Goal: Task Accomplishment & Management: Contribute content

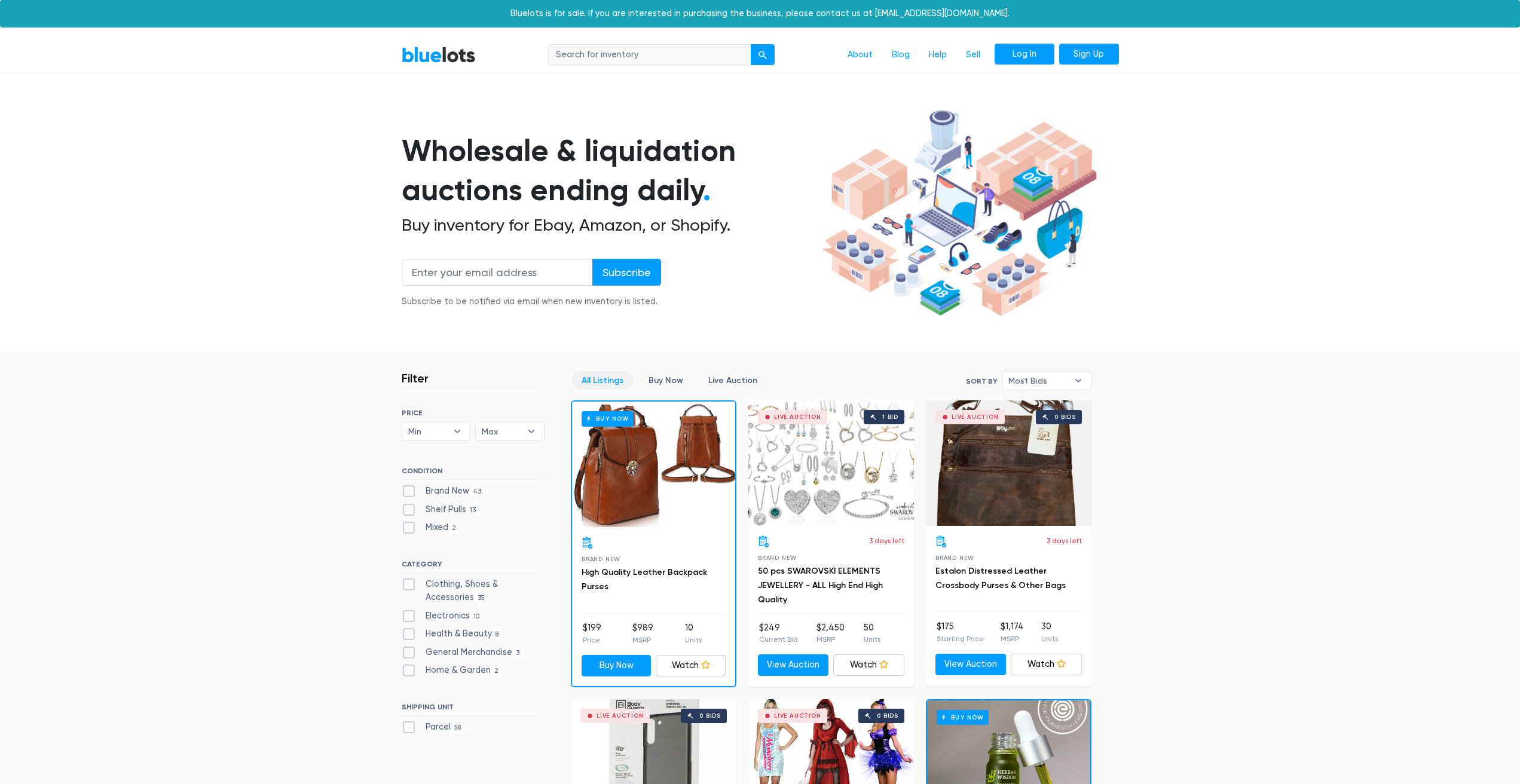
click at [1043, 53] on link "Log In" at bounding box center [1024, 54] width 60 height 21
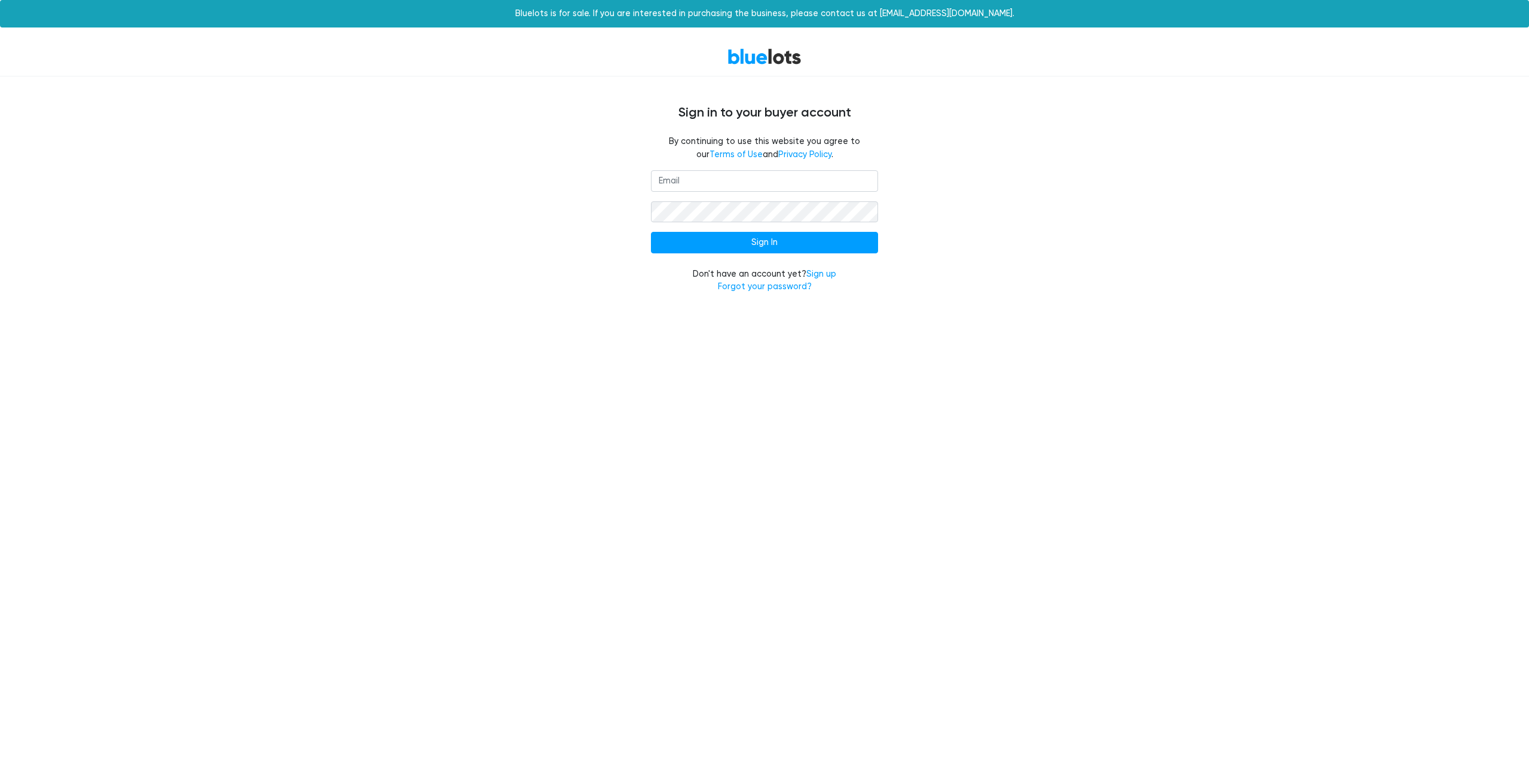
click at [728, 182] on input "email" at bounding box center [764, 180] width 227 height 21
type input "[PERSON_NAME][EMAIL_ADDRESS][DOMAIN_NAME]"
click at [761, 286] on link "Forgot your password?" at bounding box center [764, 286] width 94 height 10
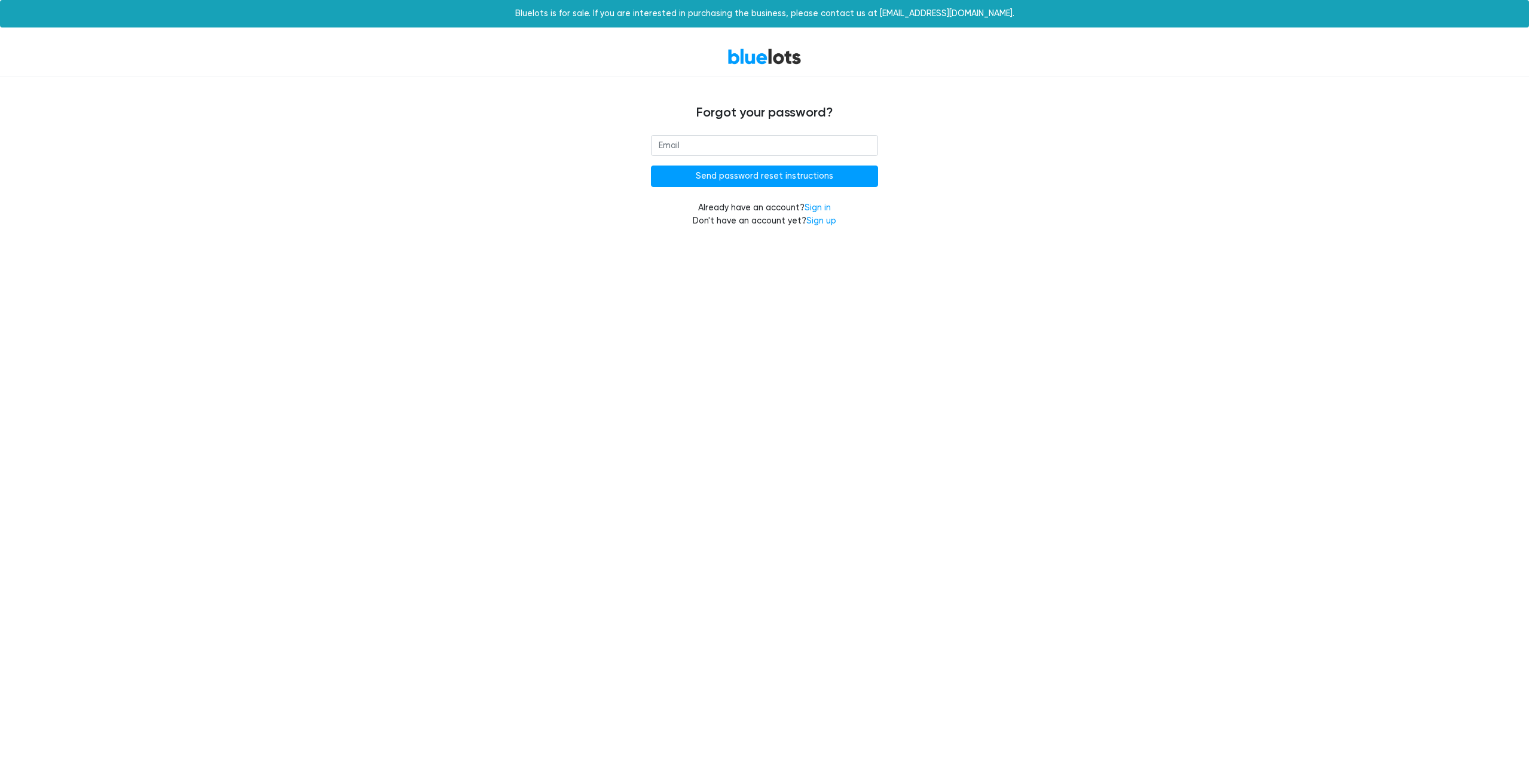
click at [813, 151] on input "email" at bounding box center [764, 145] width 227 height 21
type input "[PERSON_NAME][EMAIL_ADDRESS][DOMAIN_NAME]"
click at [701, 172] on input "Send password reset instructions" at bounding box center [764, 175] width 227 height 21
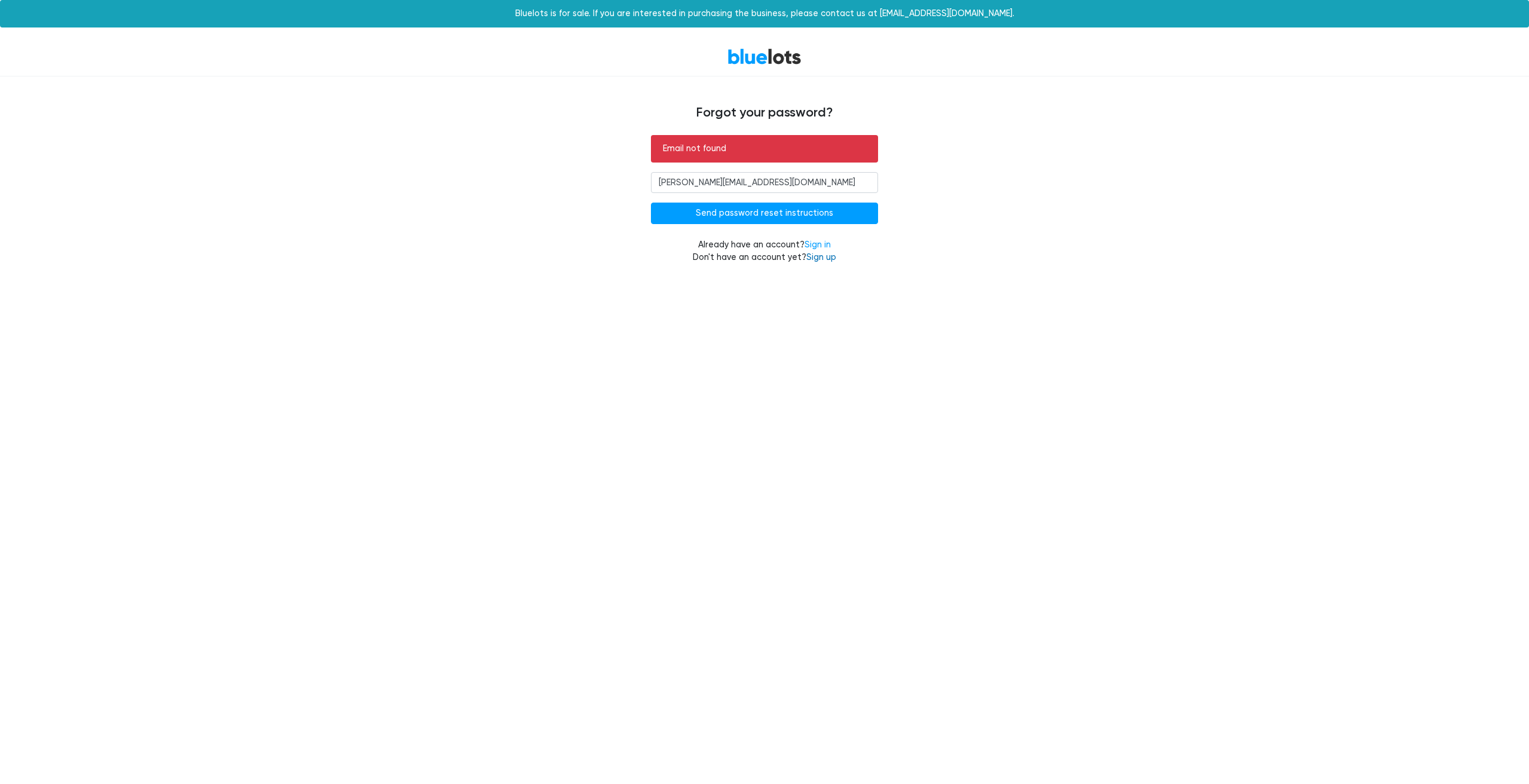
click at [820, 258] on link "Sign up" at bounding box center [821, 257] width 30 height 10
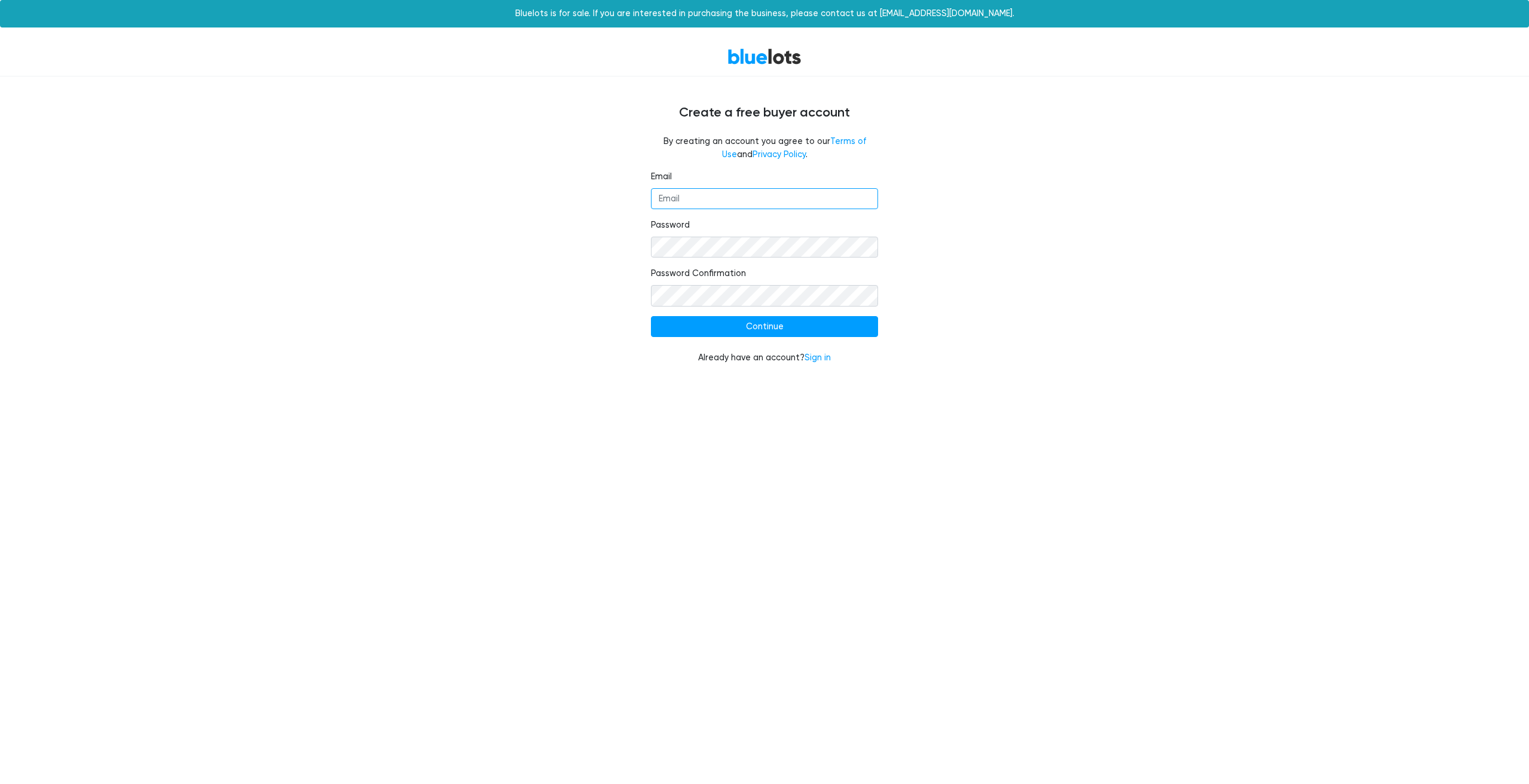
click at [669, 194] on input "Email" at bounding box center [764, 199] width 227 height 21
type input "[PERSON_NAME][EMAIL_ADDRESS][DOMAIN_NAME]"
click at [812, 328] on input "Continue" at bounding box center [764, 326] width 227 height 21
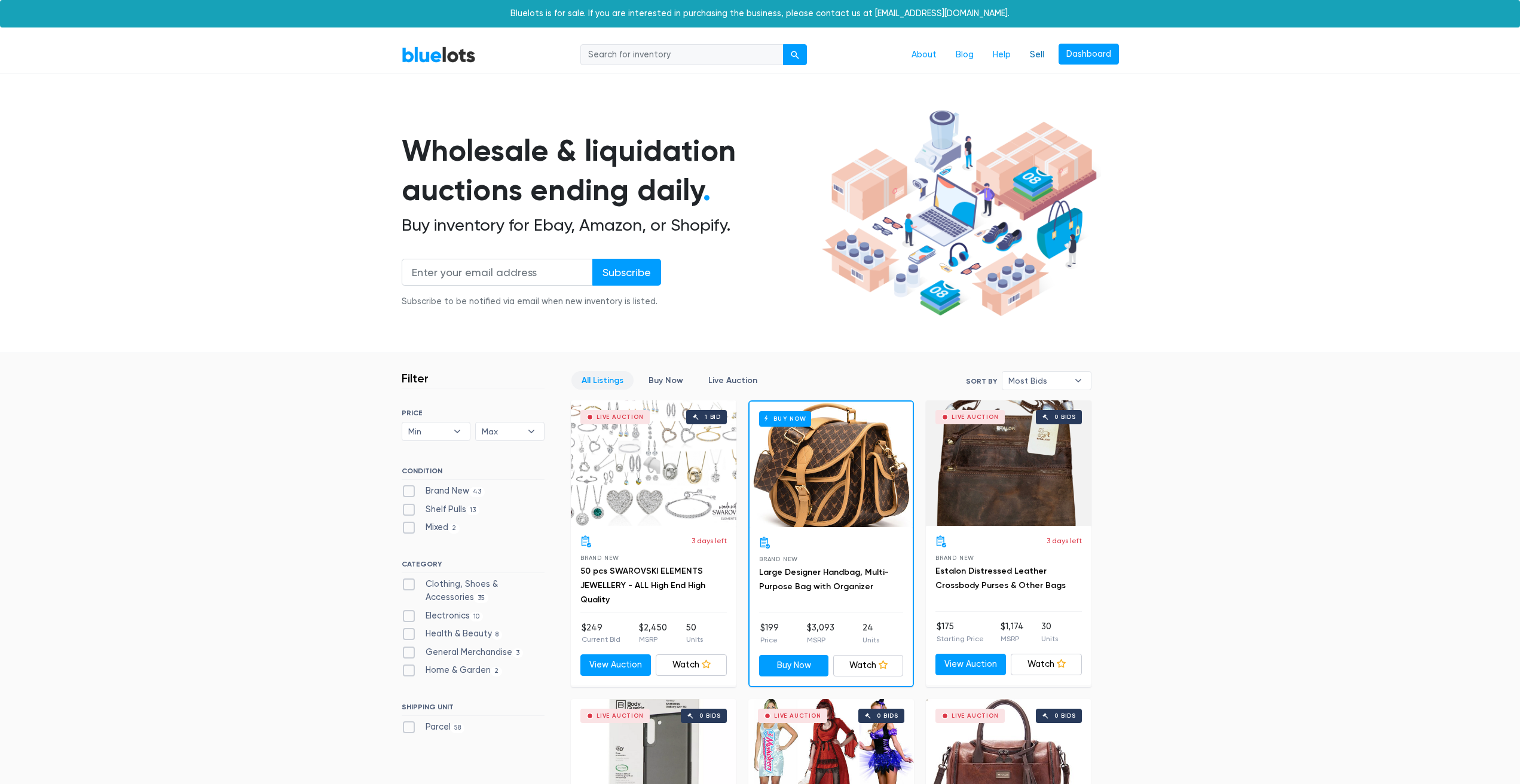
click at [1041, 51] on link "Sell" at bounding box center [1037, 55] width 34 height 23
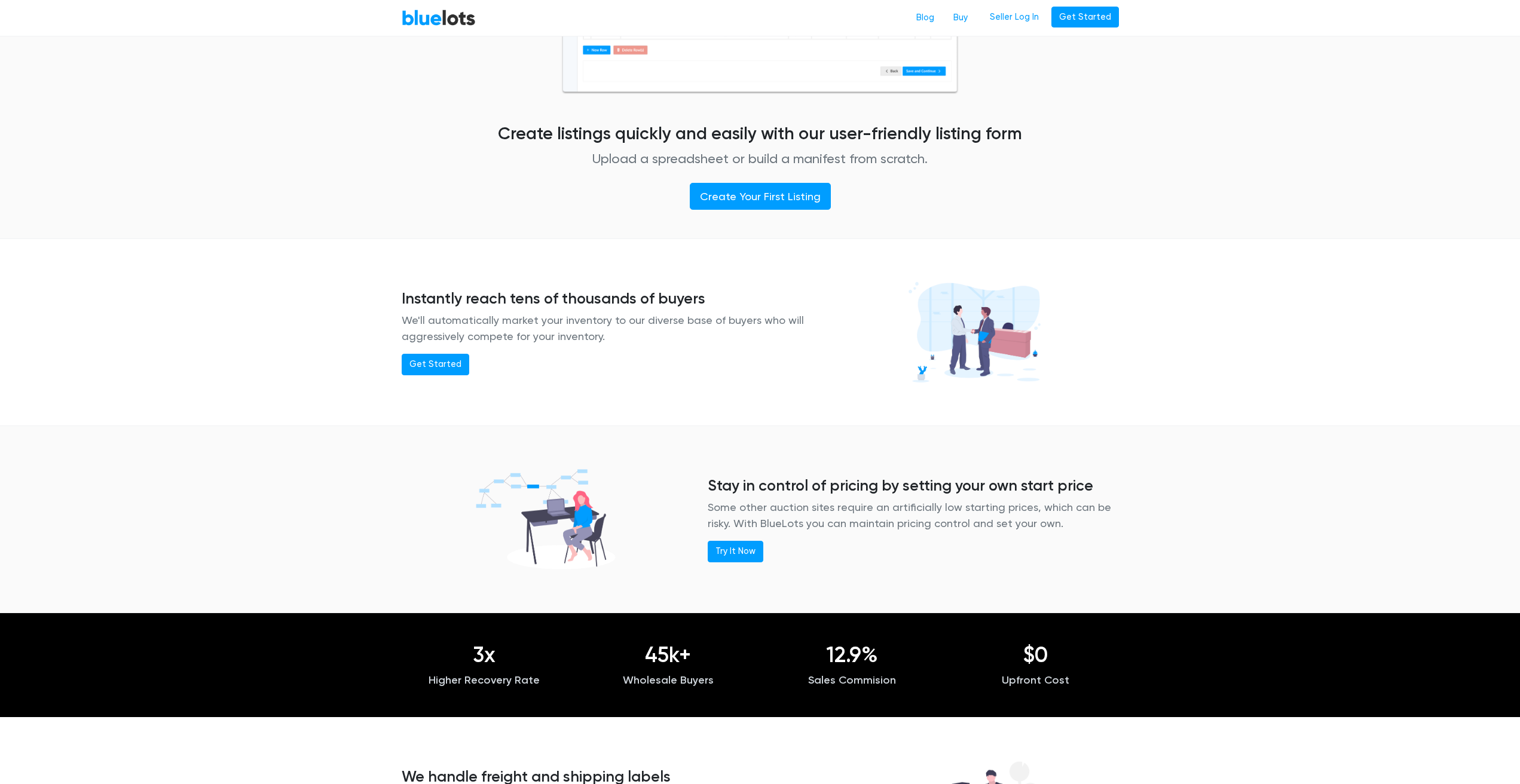
scroll to position [717, 0]
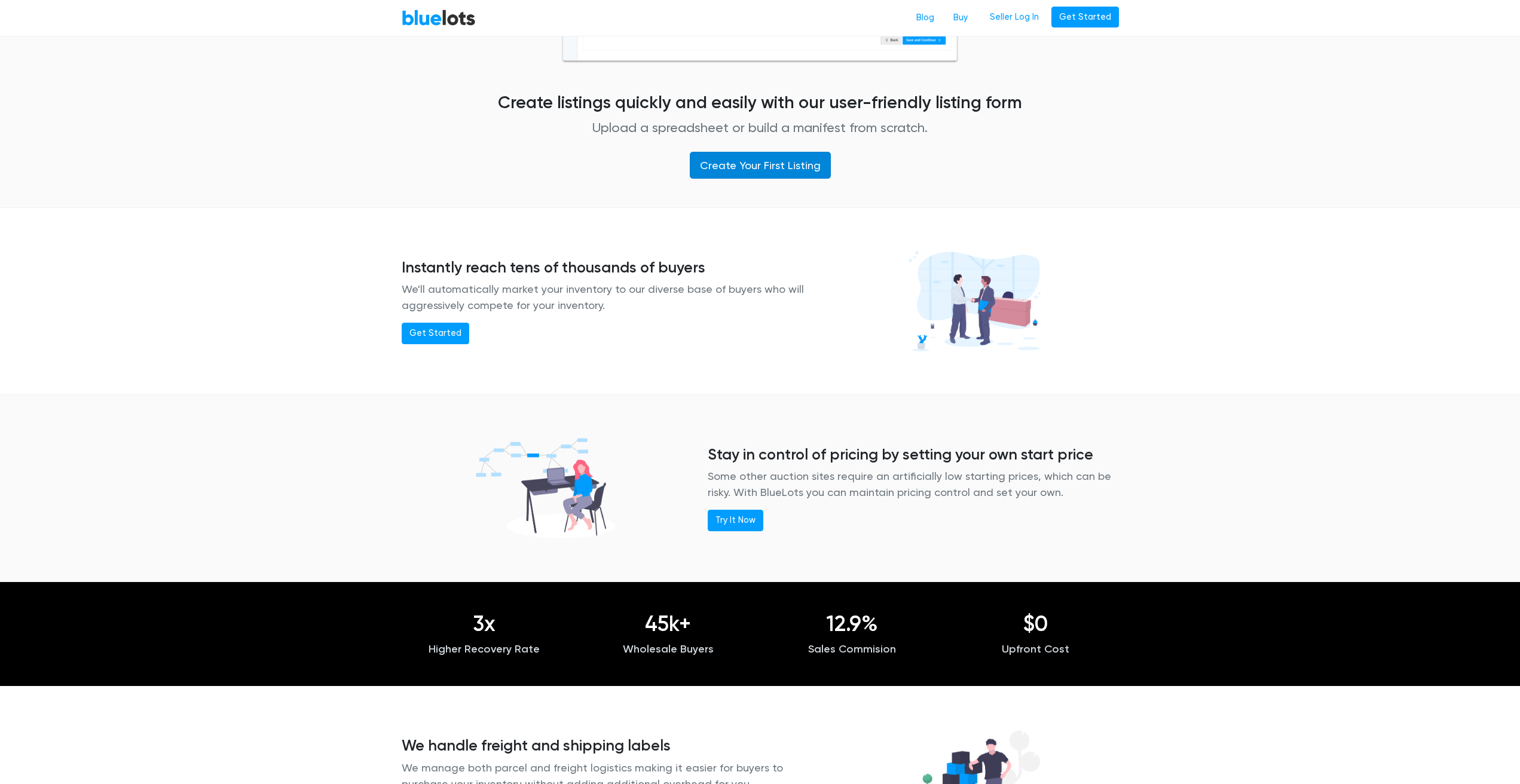
click at [777, 159] on link "Create Your First Listing" at bounding box center [760, 164] width 141 height 27
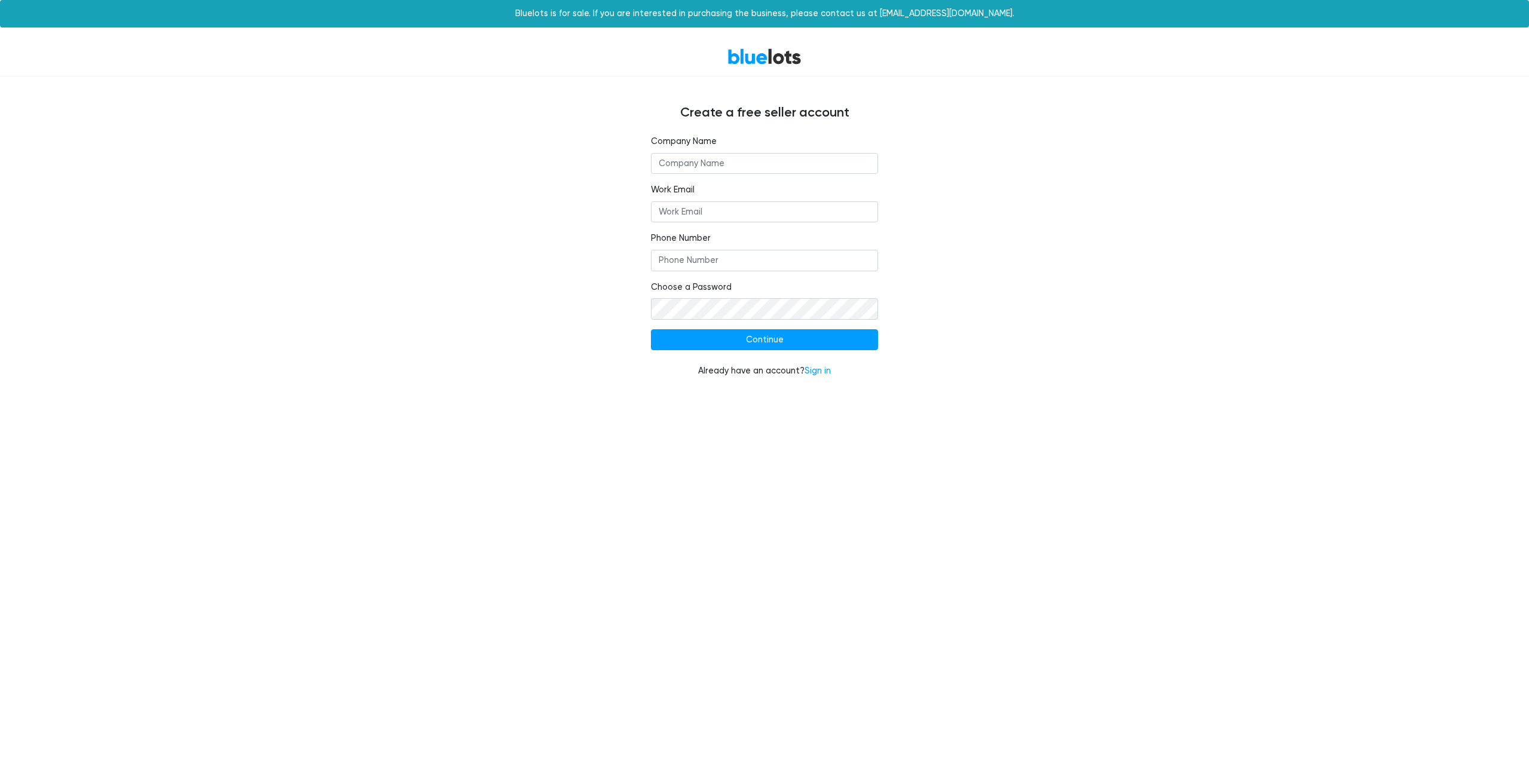
type input "[PERSON_NAME][EMAIL_ADDRESS][DOMAIN_NAME]"
type input "O"
type input "Paddle North"
type input "6512718842"
click at [706, 343] on input "Continue" at bounding box center [764, 339] width 227 height 21
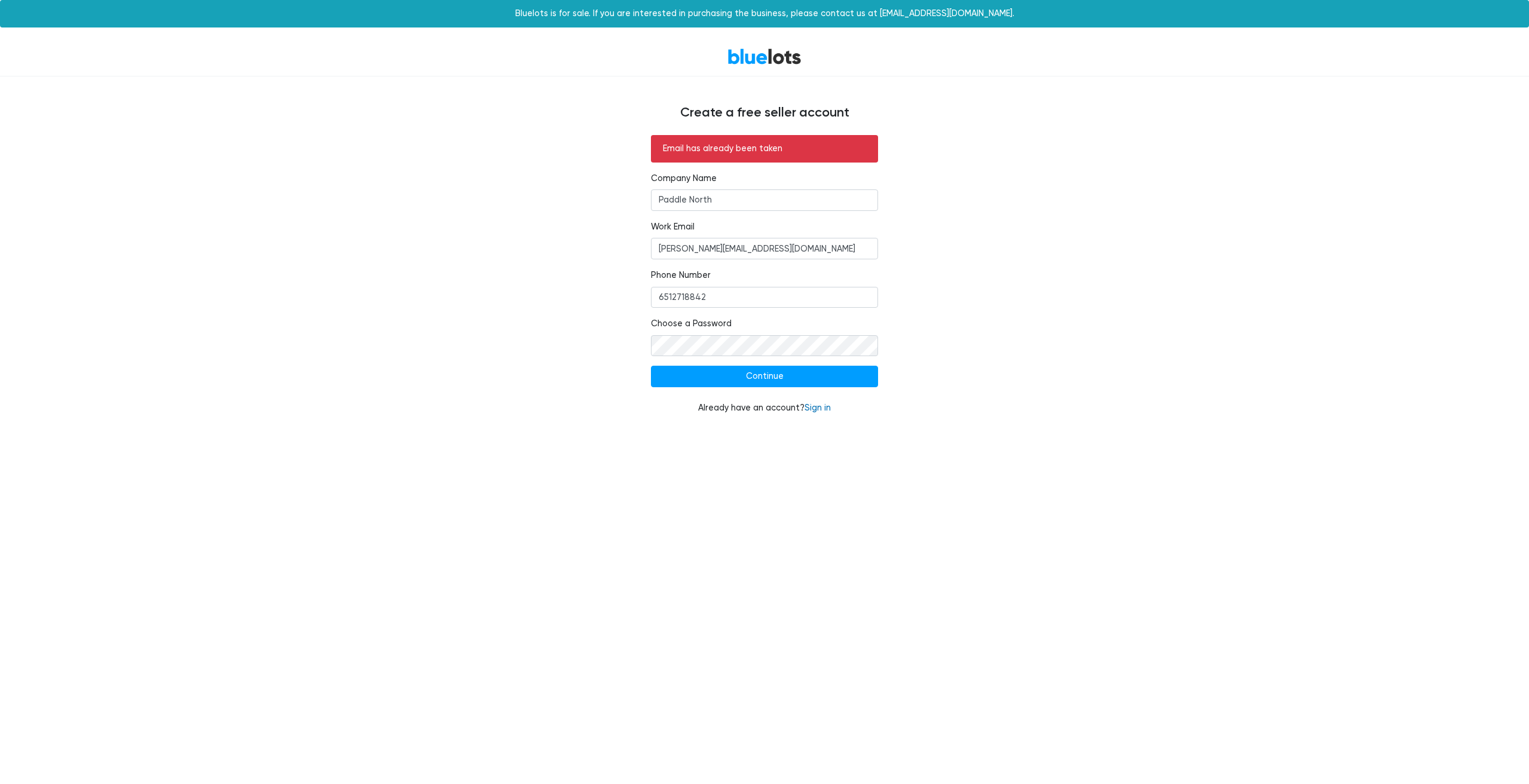
click at [820, 409] on link "Sign in" at bounding box center [817, 407] width 26 height 10
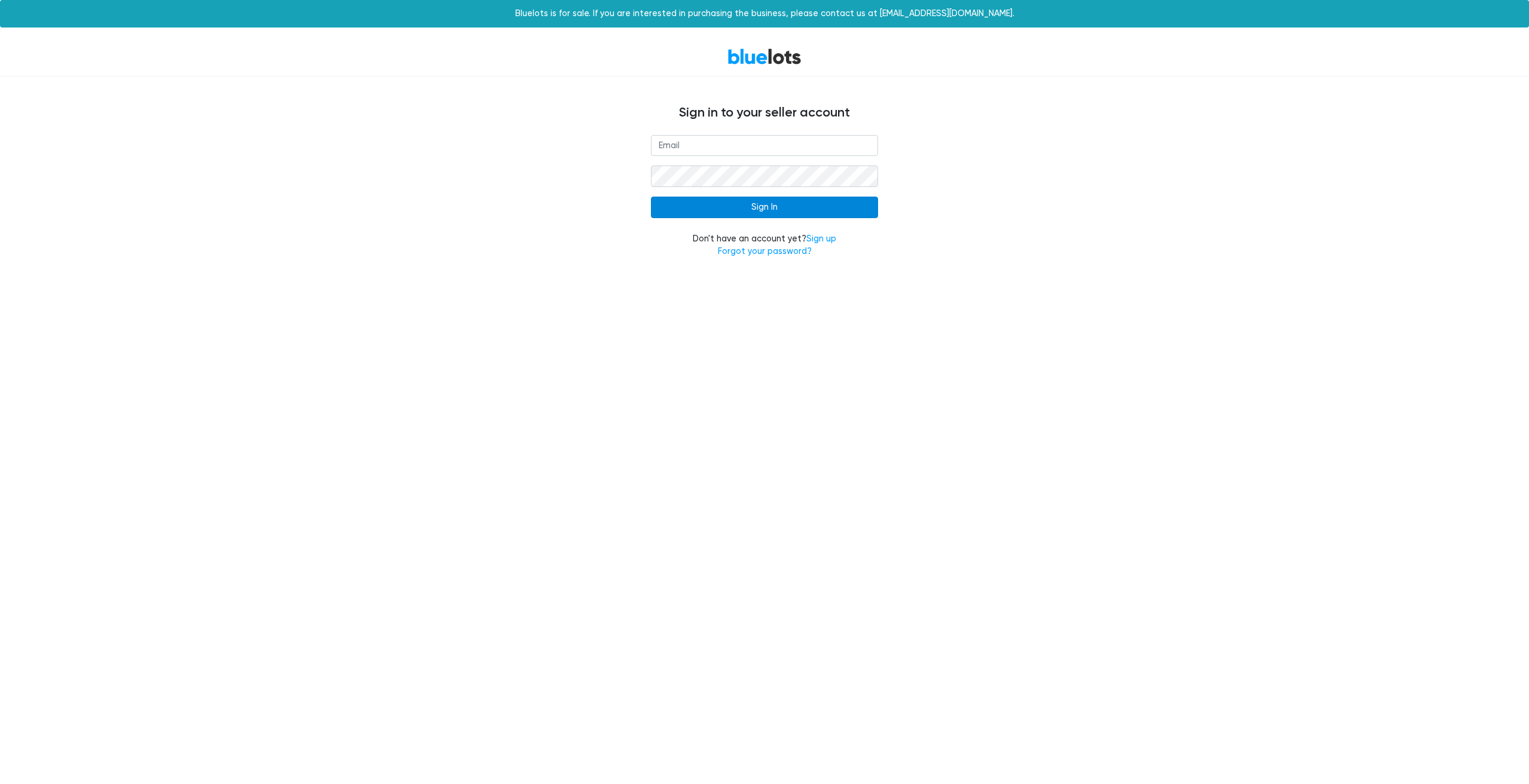
type input "[PERSON_NAME][EMAIL_ADDRESS][DOMAIN_NAME]"
click at [747, 201] on input "Sign In" at bounding box center [764, 207] width 227 height 21
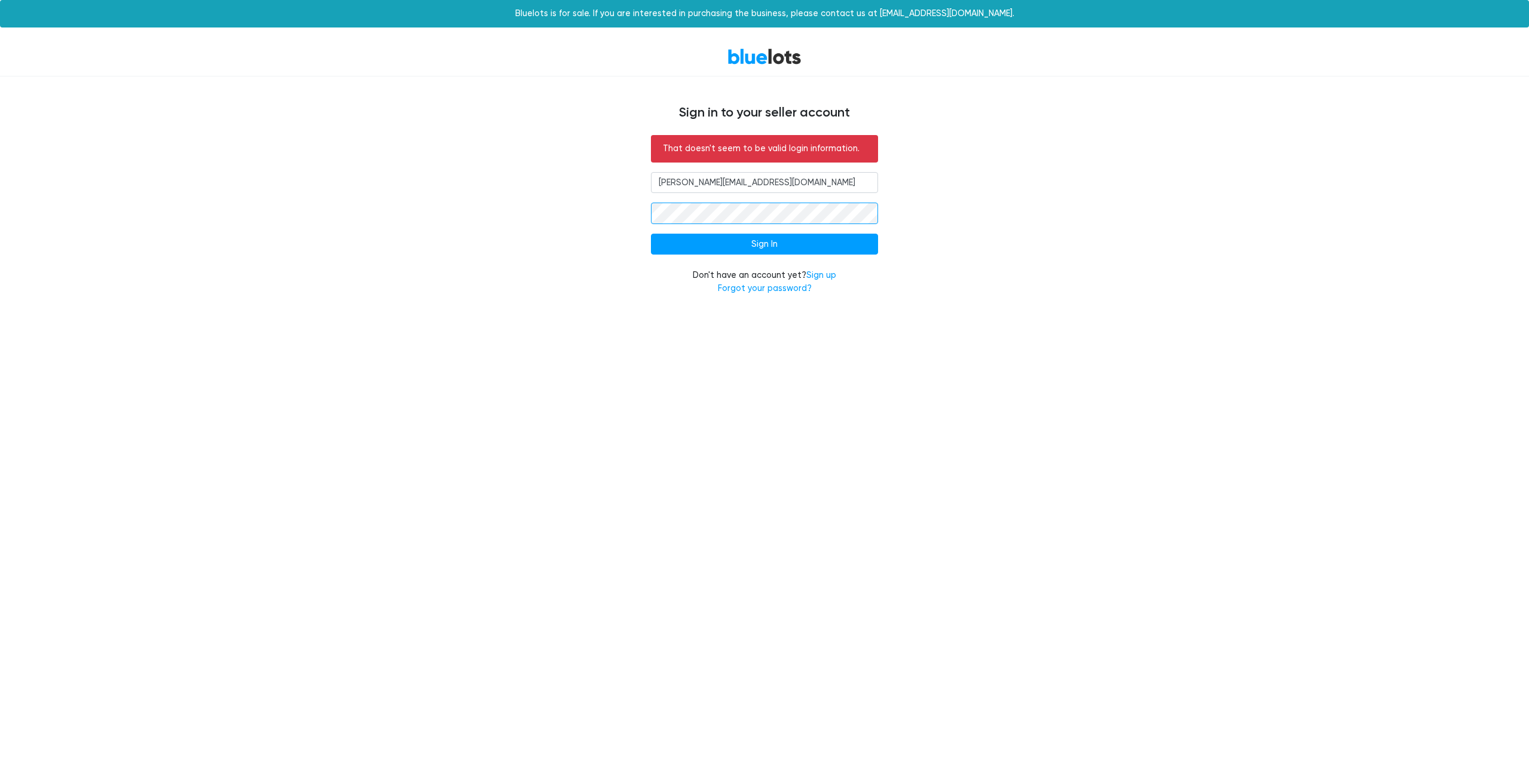
click at [573, 210] on div "That doesn't seem to be valid login information. matt@paddlenorth.com Sign In D…" at bounding box center [764, 222] width 735 height 175
click at [767, 241] on input "Sign In" at bounding box center [764, 244] width 227 height 21
click at [758, 245] on input "Sign In" at bounding box center [764, 244] width 227 height 21
click at [784, 287] on link "Forgot your password?" at bounding box center [764, 288] width 94 height 10
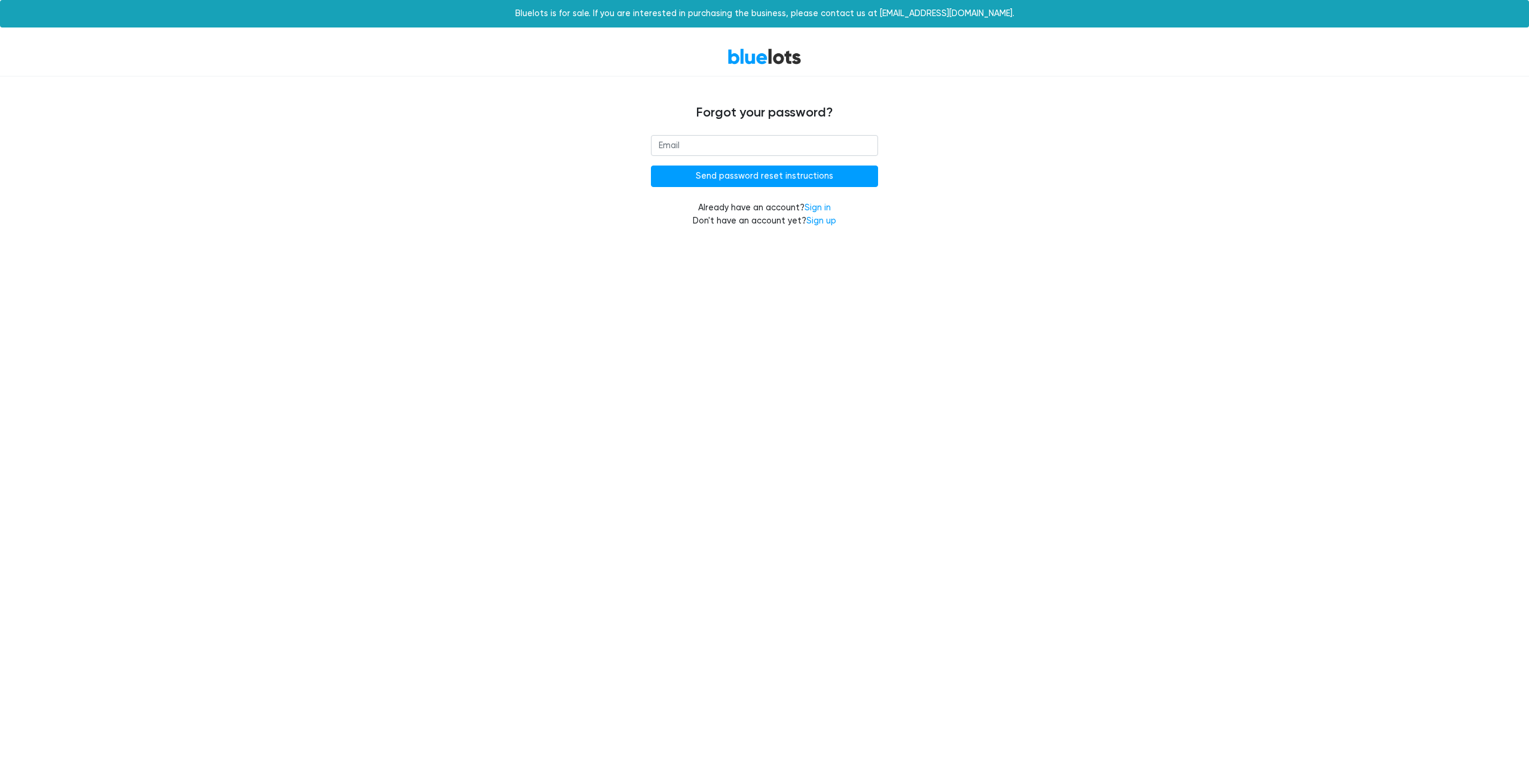
click at [677, 143] on input "email" at bounding box center [764, 145] width 227 height 21
type input "[PERSON_NAME][EMAIL_ADDRESS][DOMAIN_NAME]"
click at [692, 175] on input "Send password reset instructions" at bounding box center [764, 175] width 227 height 21
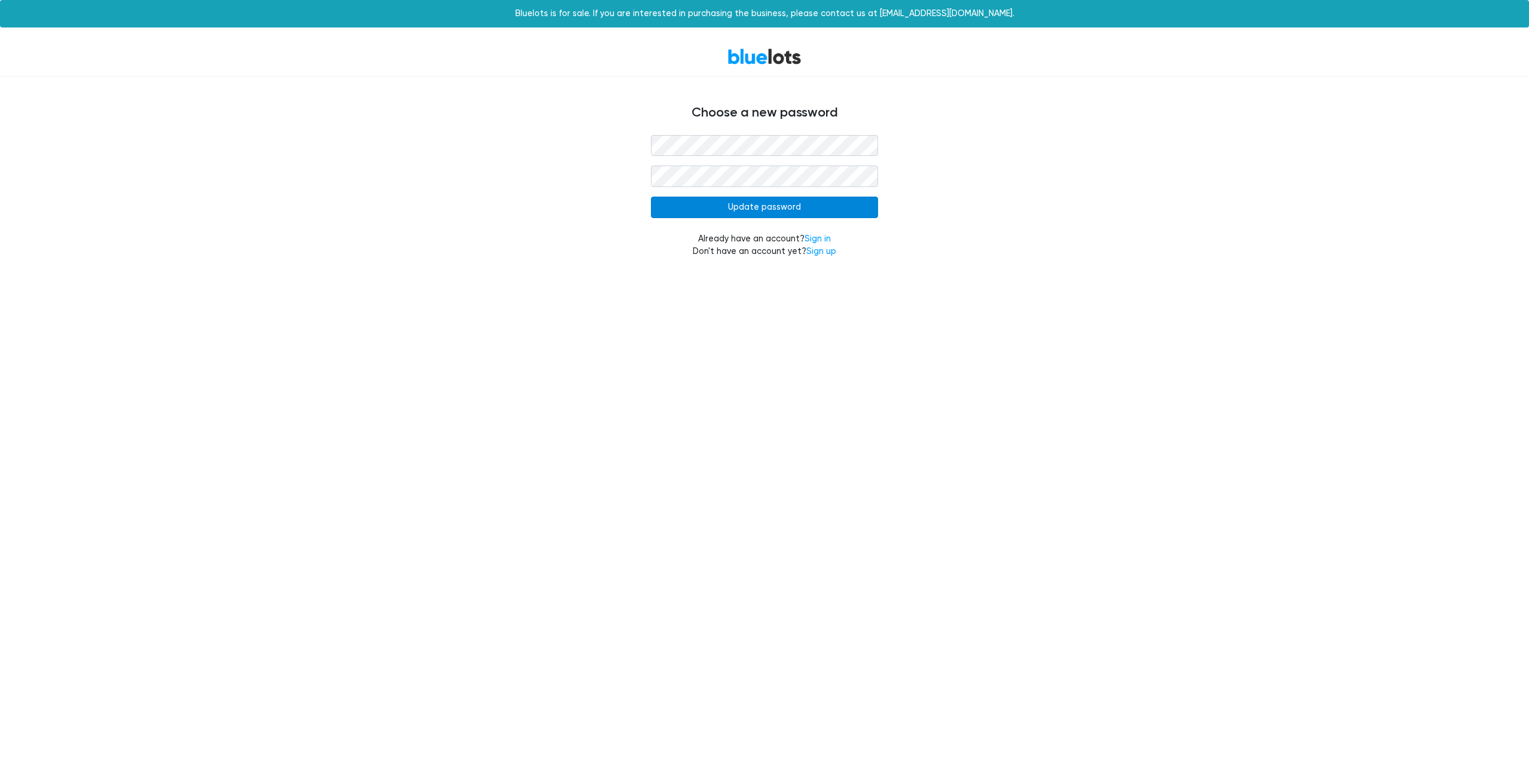
click at [812, 201] on input "Update password" at bounding box center [764, 207] width 227 height 21
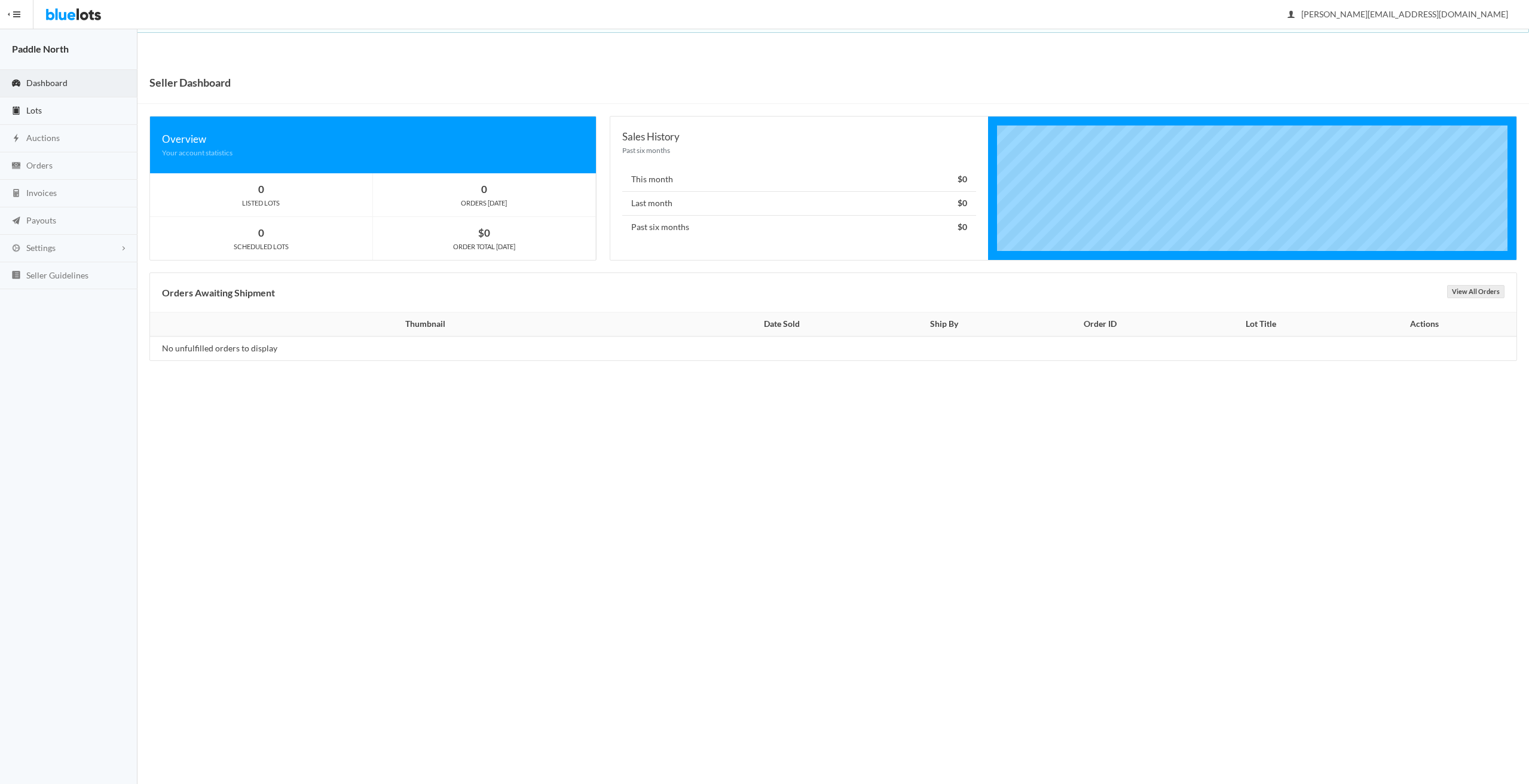
click at [67, 106] on link "Lots" at bounding box center [69, 111] width 137 height 27
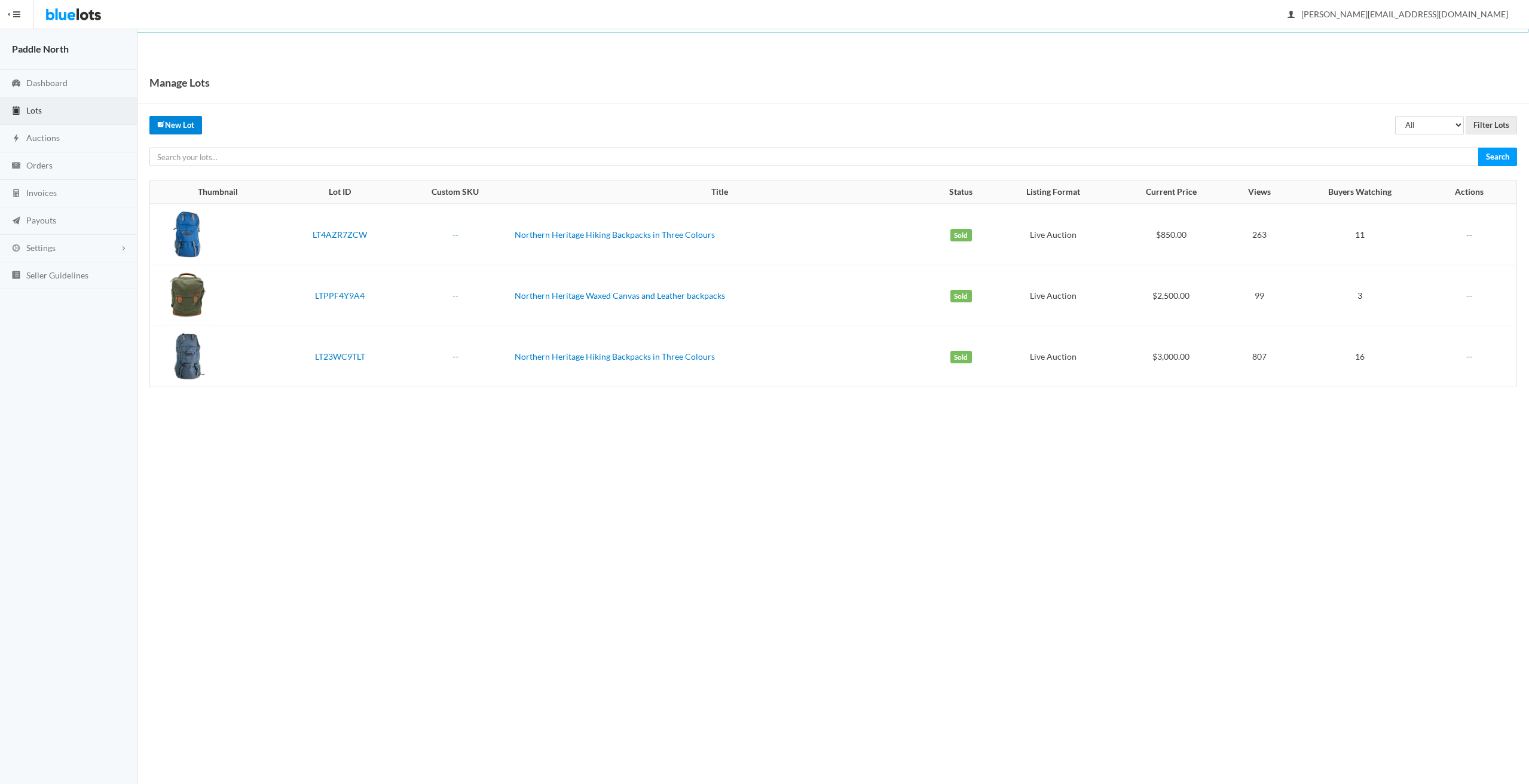
click at [197, 123] on link "New Lot" at bounding box center [176, 125] width 53 height 19
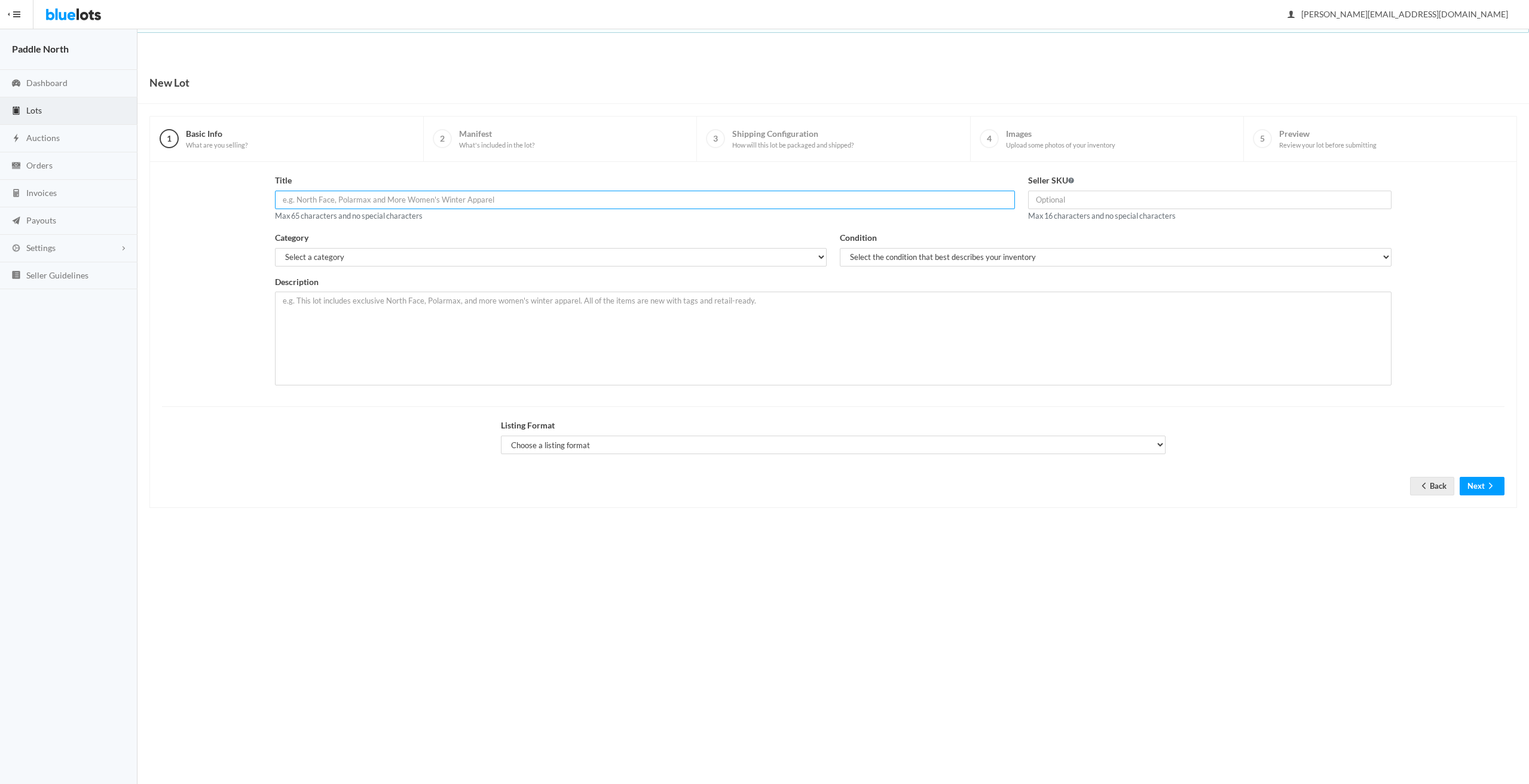
click at [314, 207] on input "text" at bounding box center [645, 199] width 740 height 19
type input "Ozzm Metal U-Lock"
type input "EB5004"
click at [454, 258] on select "Select a category Electronics Clothing, Shoes & Accessories Appliances Home & G…" at bounding box center [551, 257] width 552 height 19
select select "5"
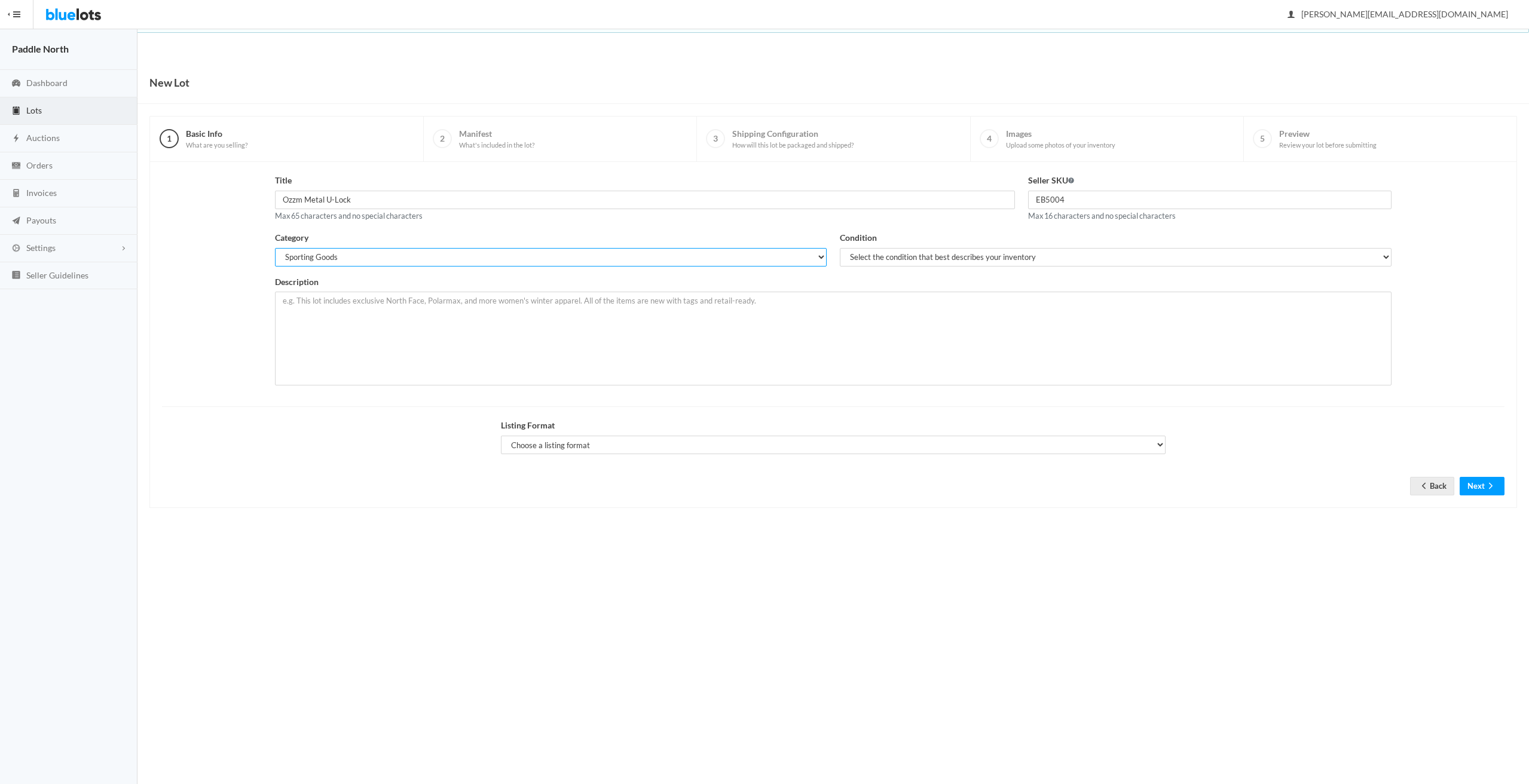
click at [275, 248] on select "Select a category Electronics Clothing, Shoes & Accessories Appliances Home & G…" at bounding box center [551, 257] width 552 height 19
click at [929, 256] on select "Select the condition that best describes your inventory Brand New Shelf Pulls C…" at bounding box center [1116, 257] width 552 height 19
select select "1"
click at [840, 248] on select "Select the condition that best describes your inventory Brand New Shelf Pulls C…" at bounding box center [1116, 257] width 552 height 19
click at [360, 328] on textarea at bounding box center [833, 338] width 1116 height 94
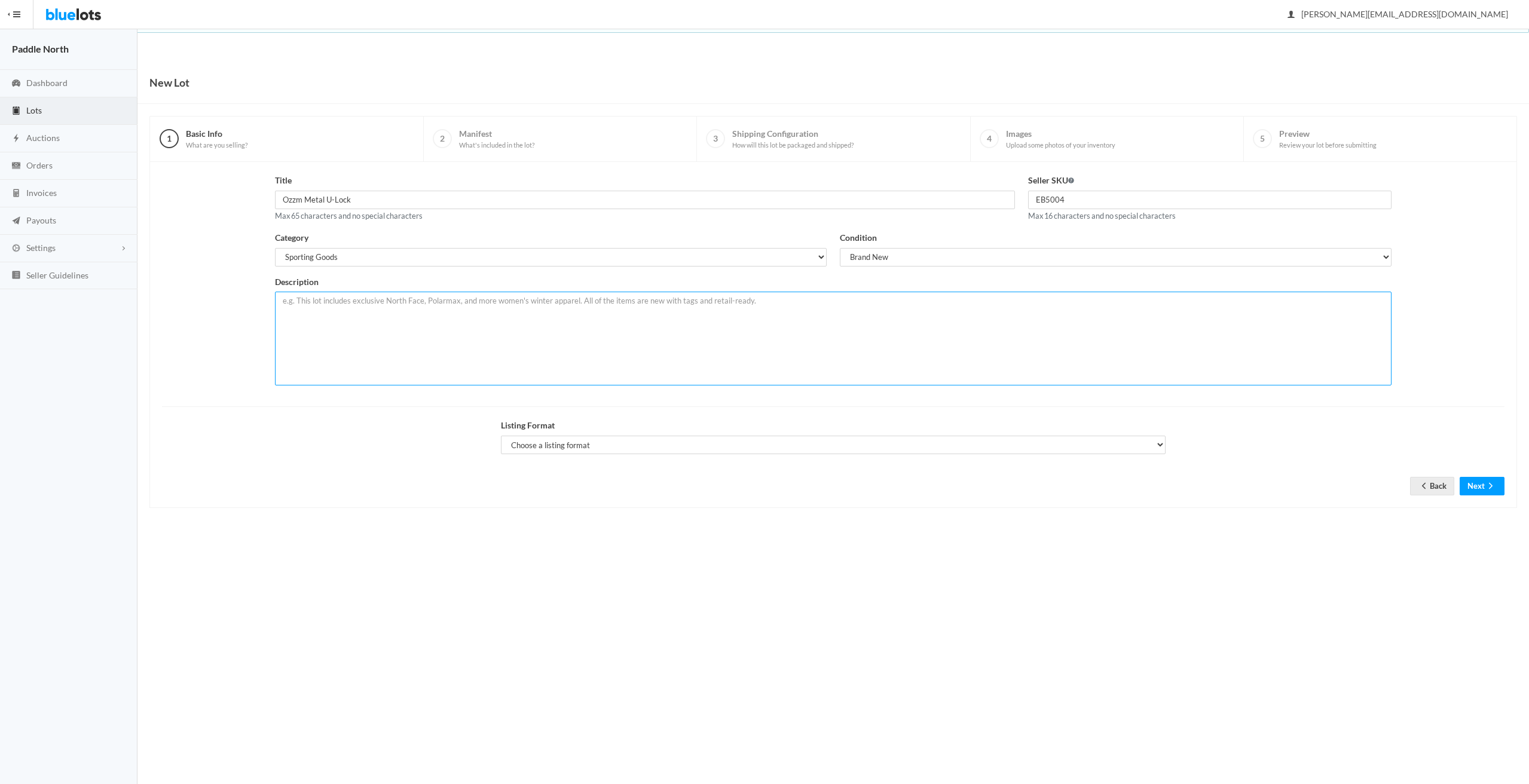
click at [354, 326] on textarea at bounding box center [833, 338] width 1116 height 94
paste textarea "Crafted from high-quality hardened steel, this U-lock is designed to resist cut…"
type textarea "Crafted from high-quality hardened steel, this U-lock is designed to resist cut…"
click at [573, 446] on select "Choose a listing format Auction Buy Now" at bounding box center [832, 444] width 664 height 19
select select "false"
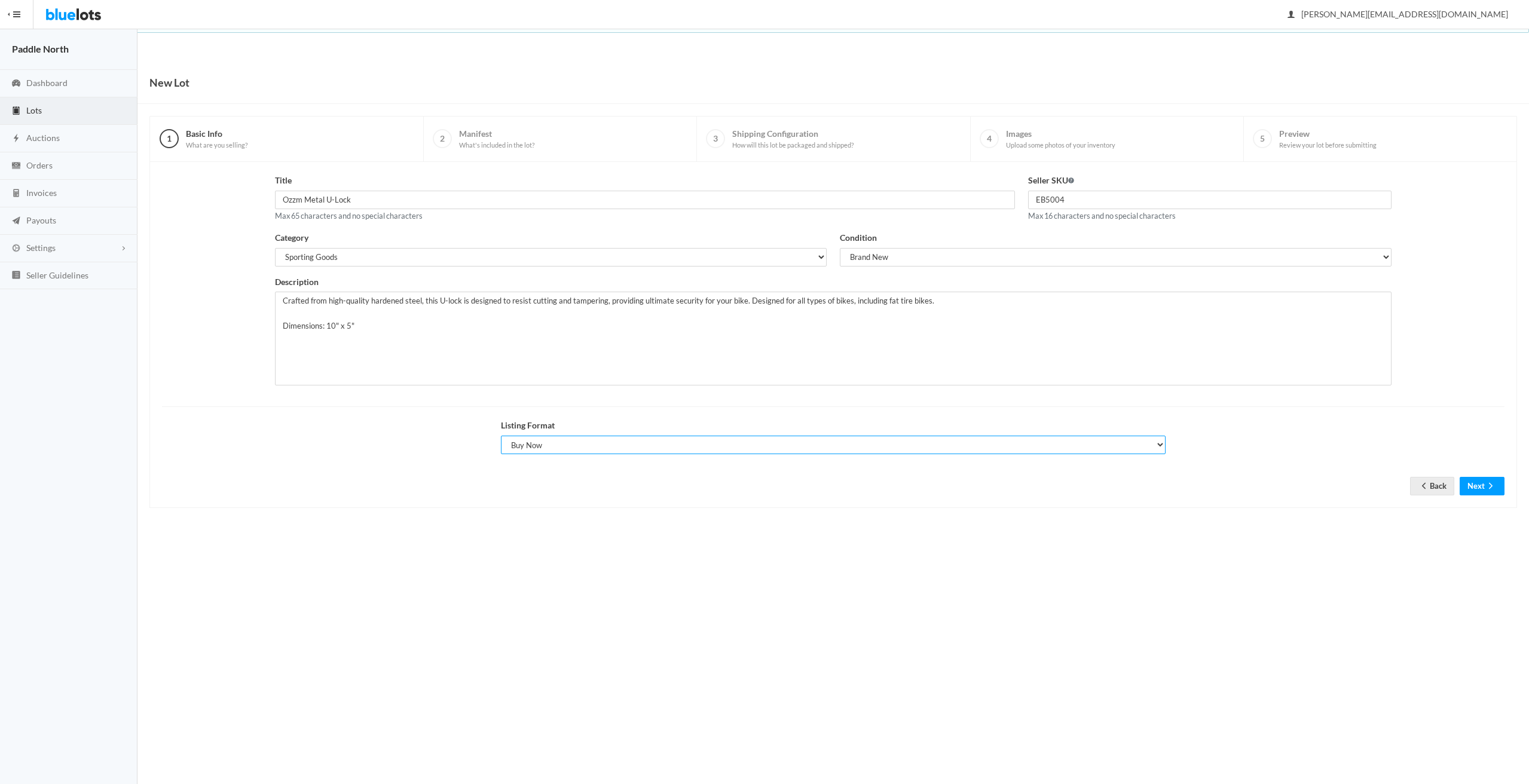
click at [501, 435] on select "Choose a listing format Auction Buy Now" at bounding box center [832, 444] width 664 height 19
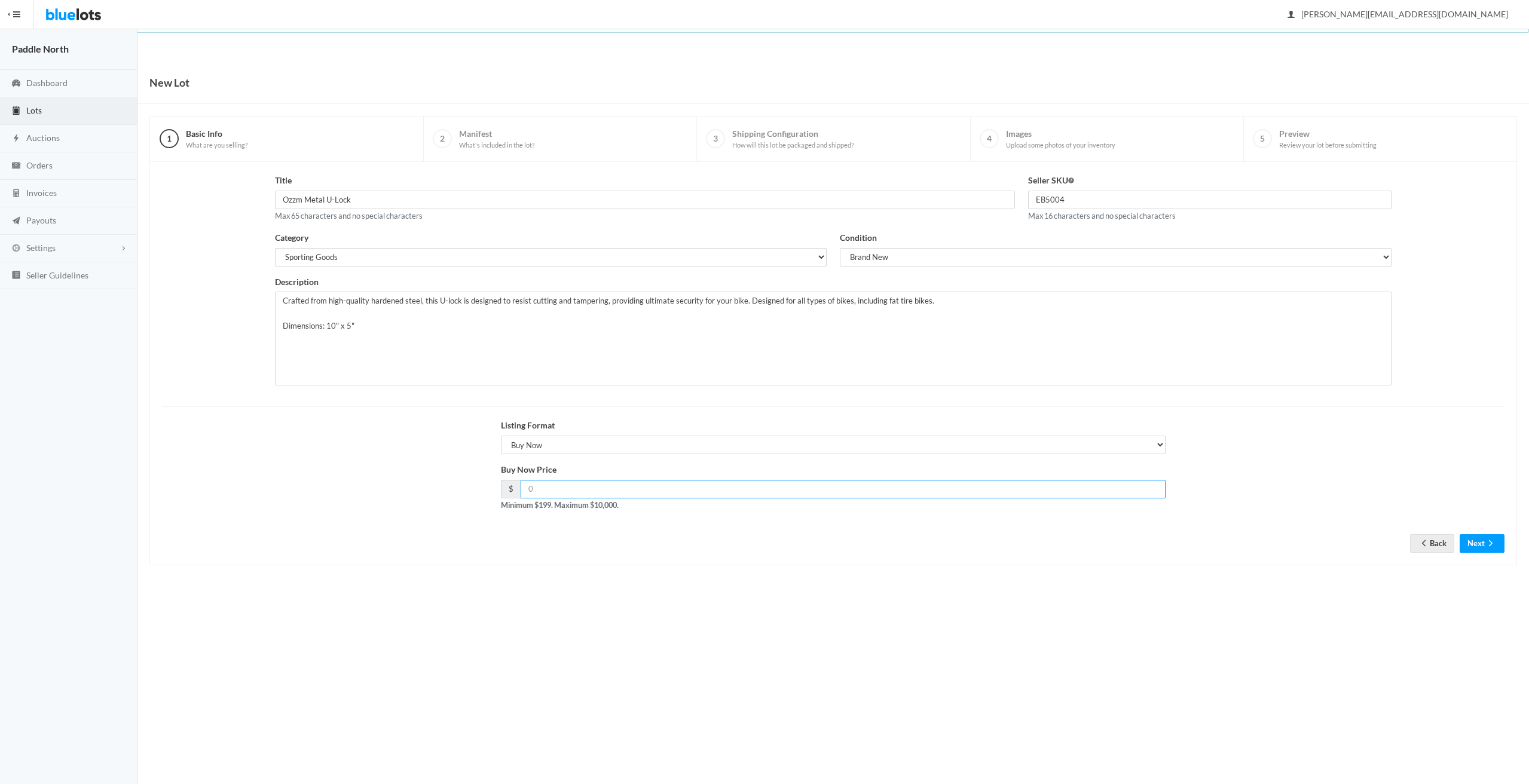
click at [559, 489] on input "number" at bounding box center [843, 489] width 645 height 19
type input "1500"
click at [1484, 543] on icon "arrow forward" at bounding box center [1490, 543] width 12 height 10
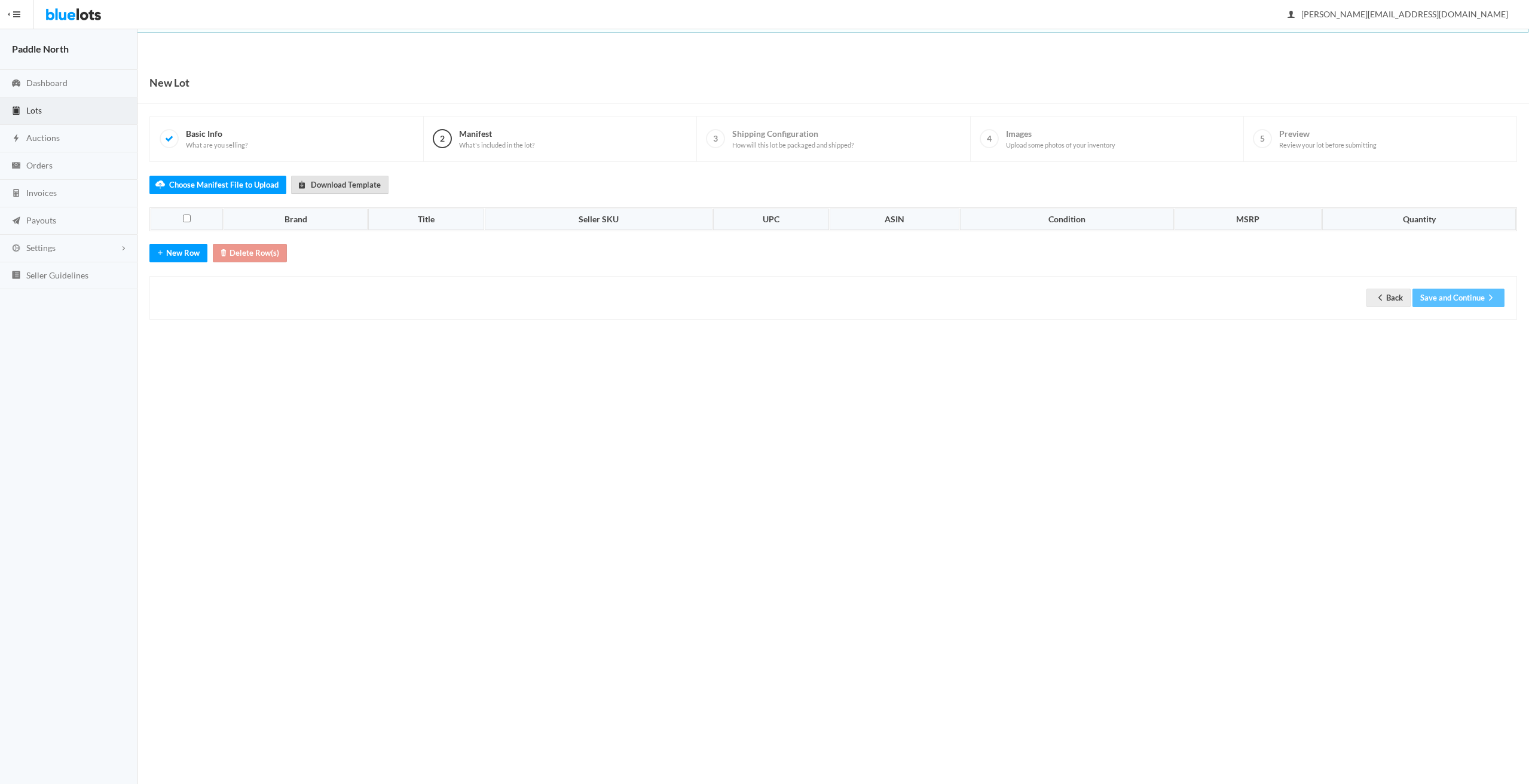
click at [348, 186] on link "Download Template" at bounding box center [339, 184] width 97 height 19
click at [215, 184] on label "Choose Manifest File to Upload" at bounding box center [218, 184] width 137 height 19
click at [0, 0] on input "Choose Manifest File to Upload" at bounding box center [0, 0] width 0 height 0
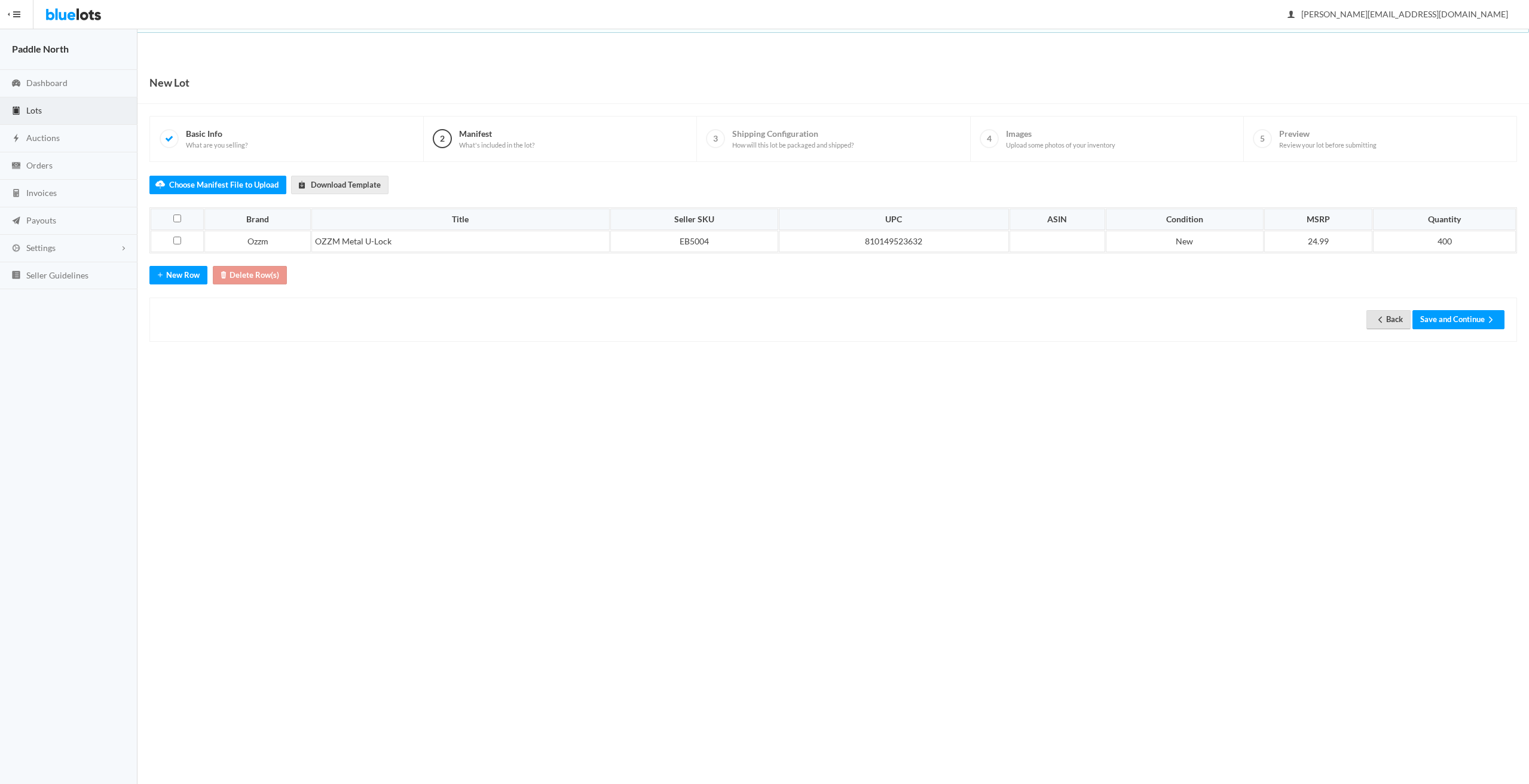
click at [1376, 323] on icon "arrow back" at bounding box center [1380, 319] width 12 height 10
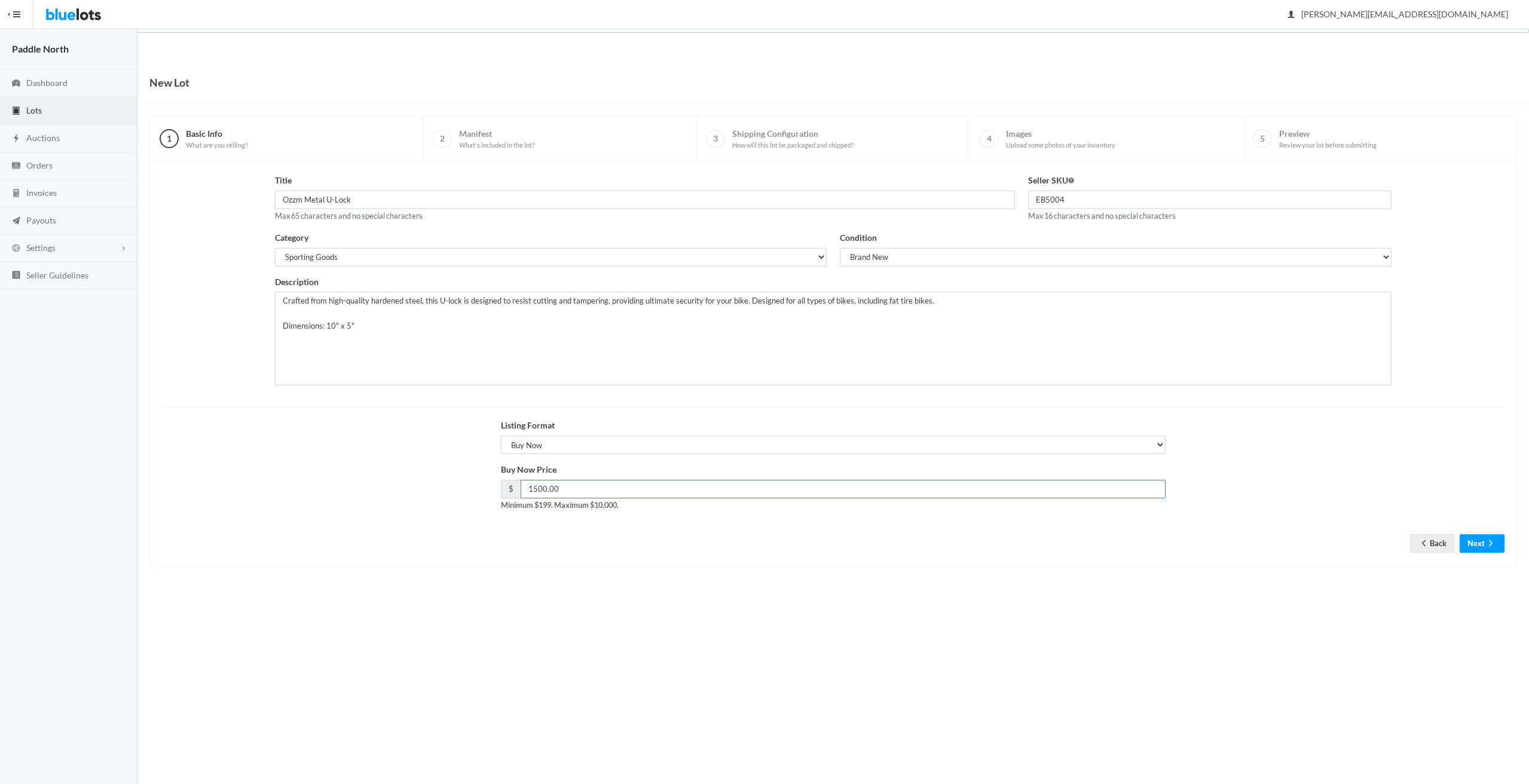
drag, startPoint x: 513, startPoint y: 493, endPoint x: 444, endPoint y: 487, distance: 69.3
click at [446, 489] on div "Buy Now Price $ 1500.00 Minimum $199. Maximum $10,000." at bounding box center [833, 492] width 1356 height 58
type input "2000"
click at [1470, 541] on button "Next" at bounding box center [1482, 543] width 45 height 19
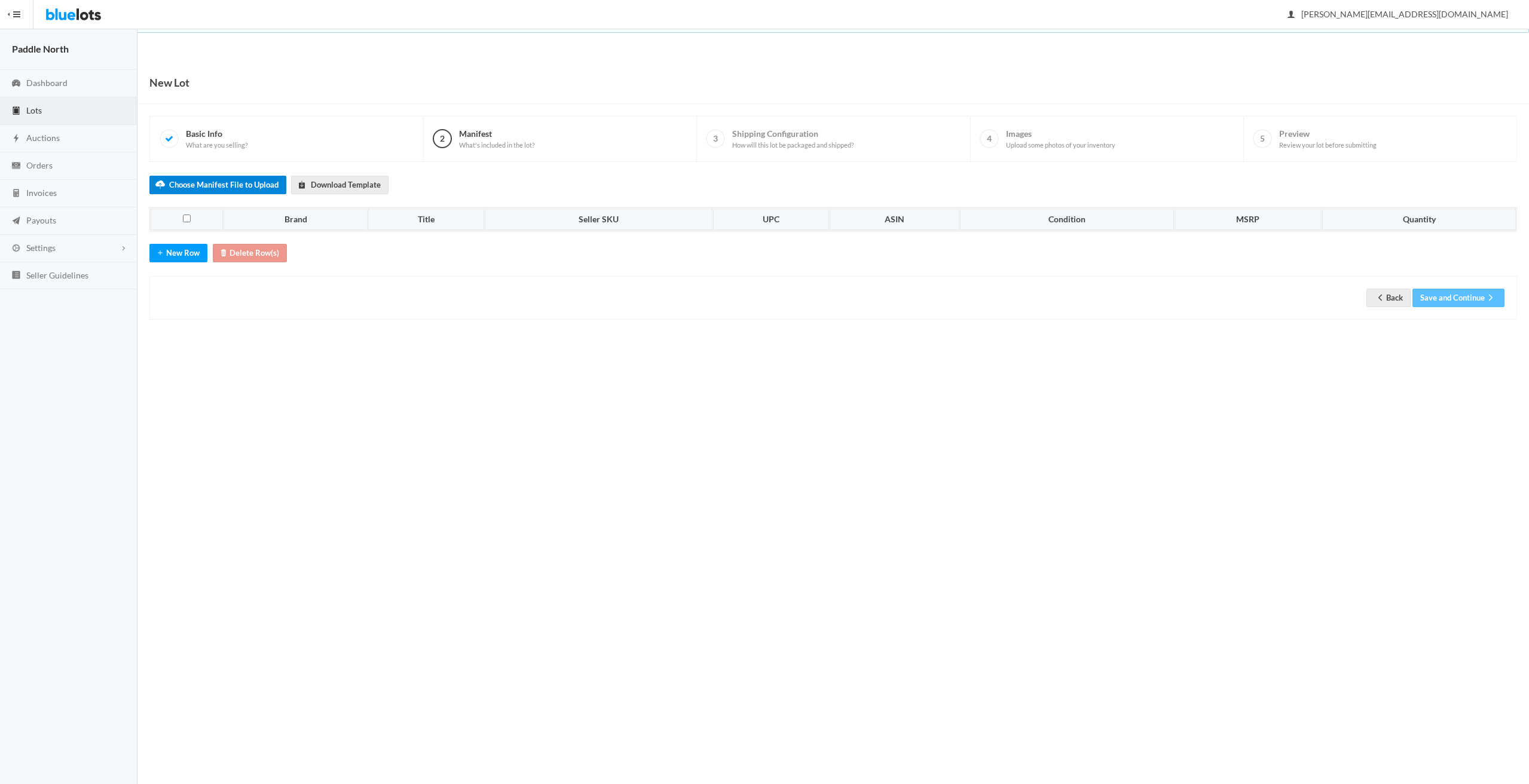
click at [223, 191] on label "Choose Manifest File to Upload" at bounding box center [218, 184] width 137 height 19
click at [0, 0] on input "Choose Manifest File to Upload" at bounding box center [0, 0] width 0 height 0
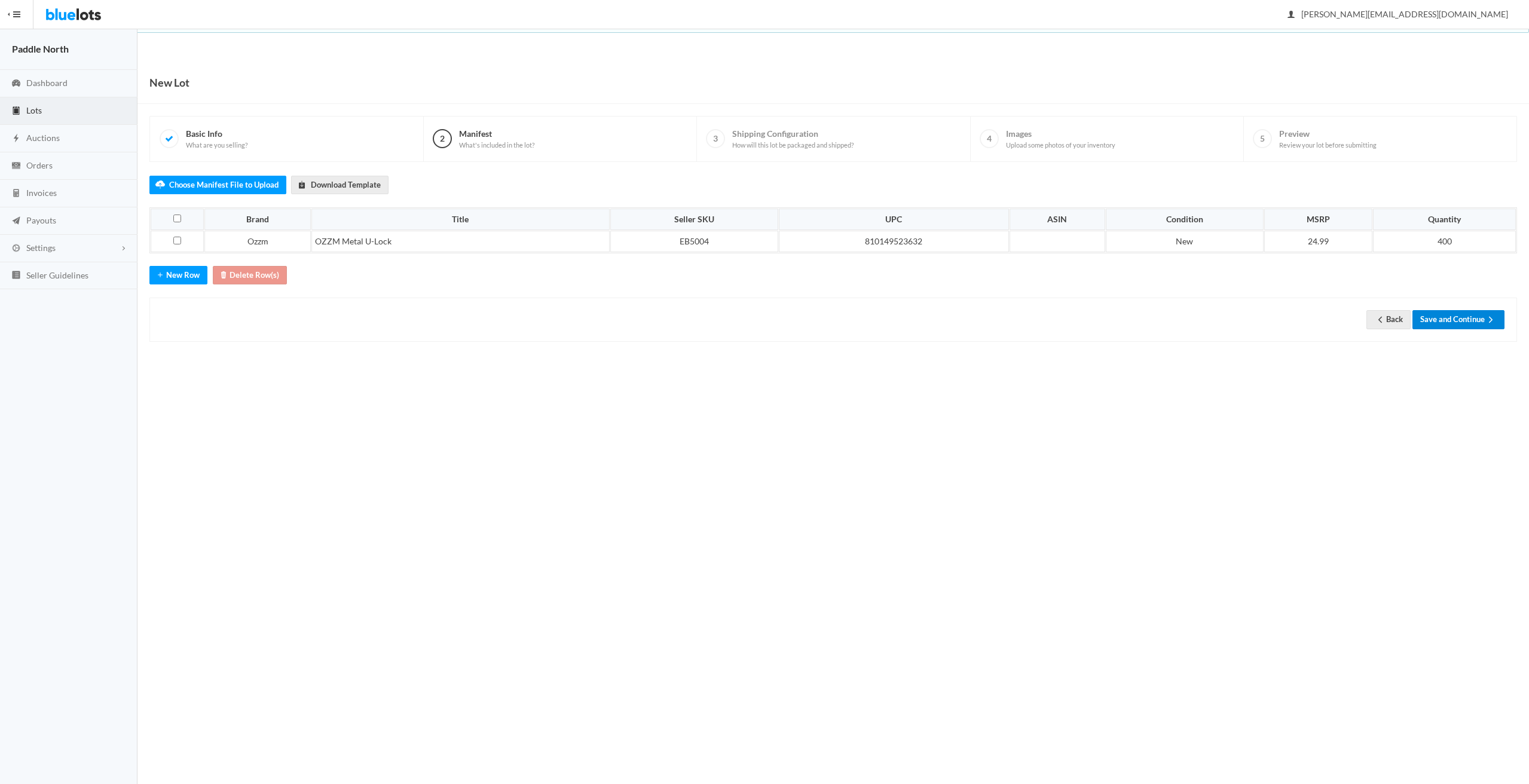
click at [1449, 321] on button "Save and Continue" at bounding box center [1458, 319] width 92 height 19
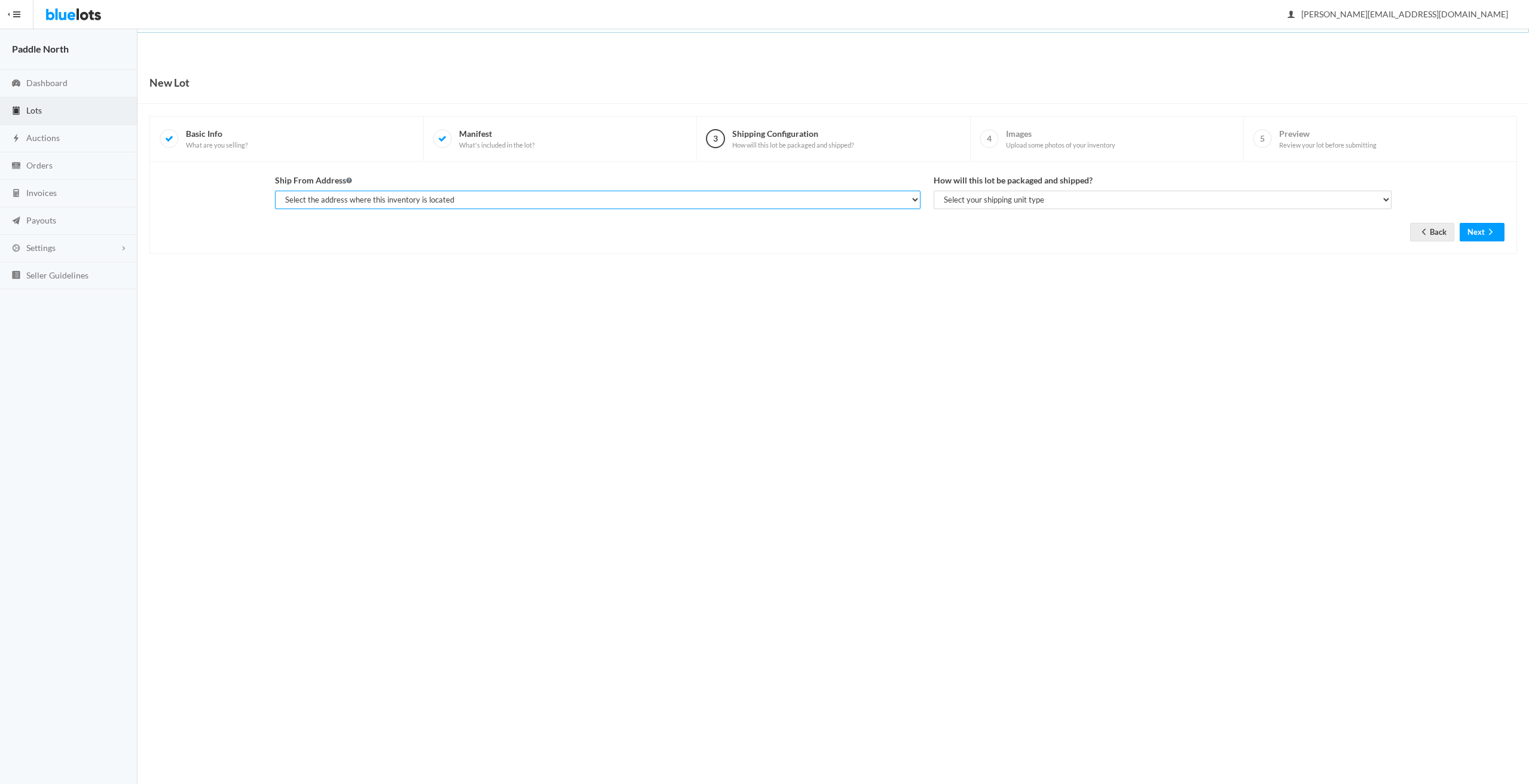
click at [512, 198] on select "Select the address where this inventory is located Matt Frakes, Paddle North LL…" at bounding box center [597, 199] width 645 height 19
click at [512, 197] on select "Select the address where this inventory is located Matt Frakes, Paddle North LL…" at bounding box center [597, 199] width 645 height 19
click at [97, 242] on link "Settings" at bounding box center [69, 249] width 137 height 27
click at [56, 299] on link "Addresses" at bounding box center [69, 294] width 137 height 21
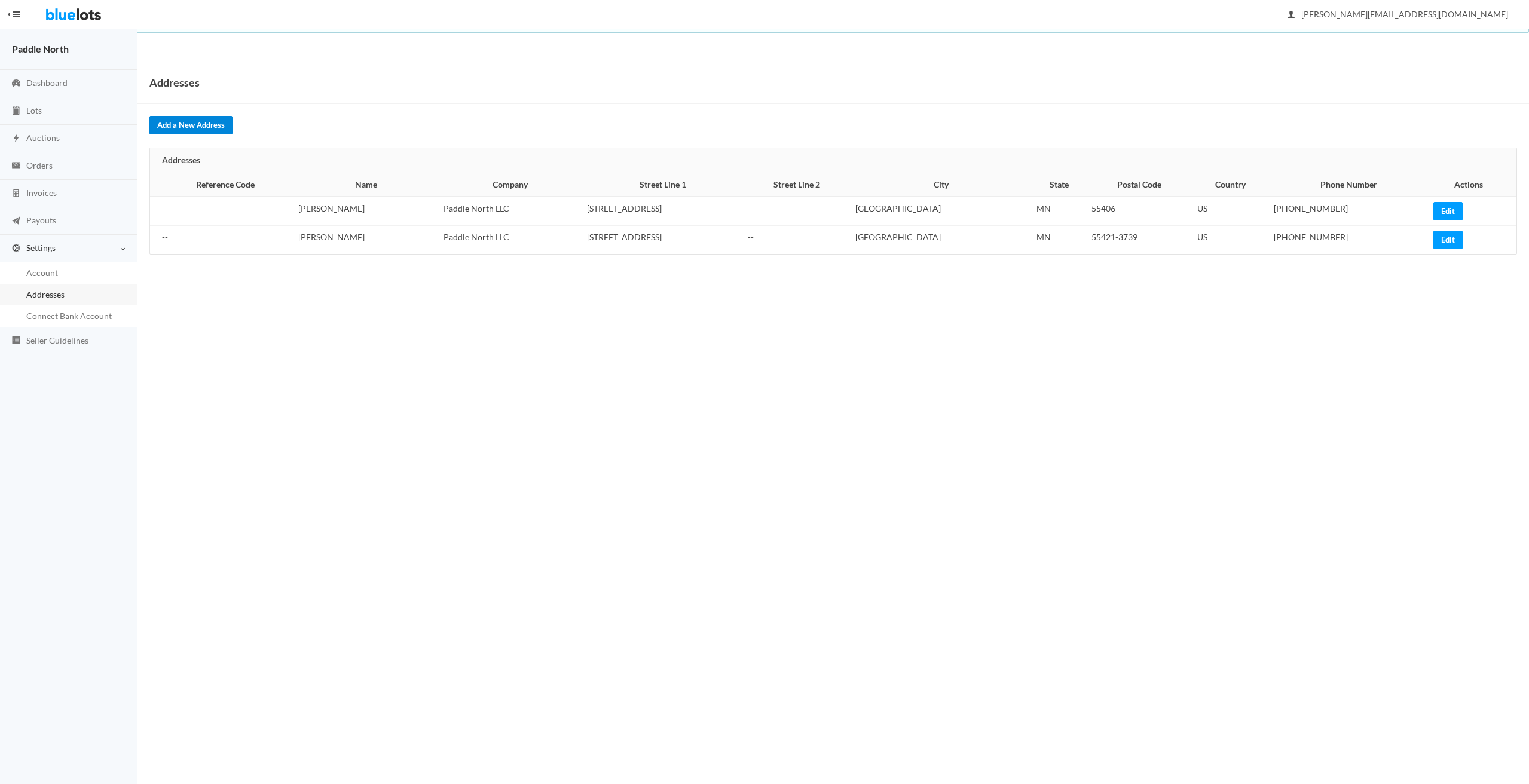
click at [219, 123] on link "Add a New Address" at bounding box center [191, 125] width 83 height 19
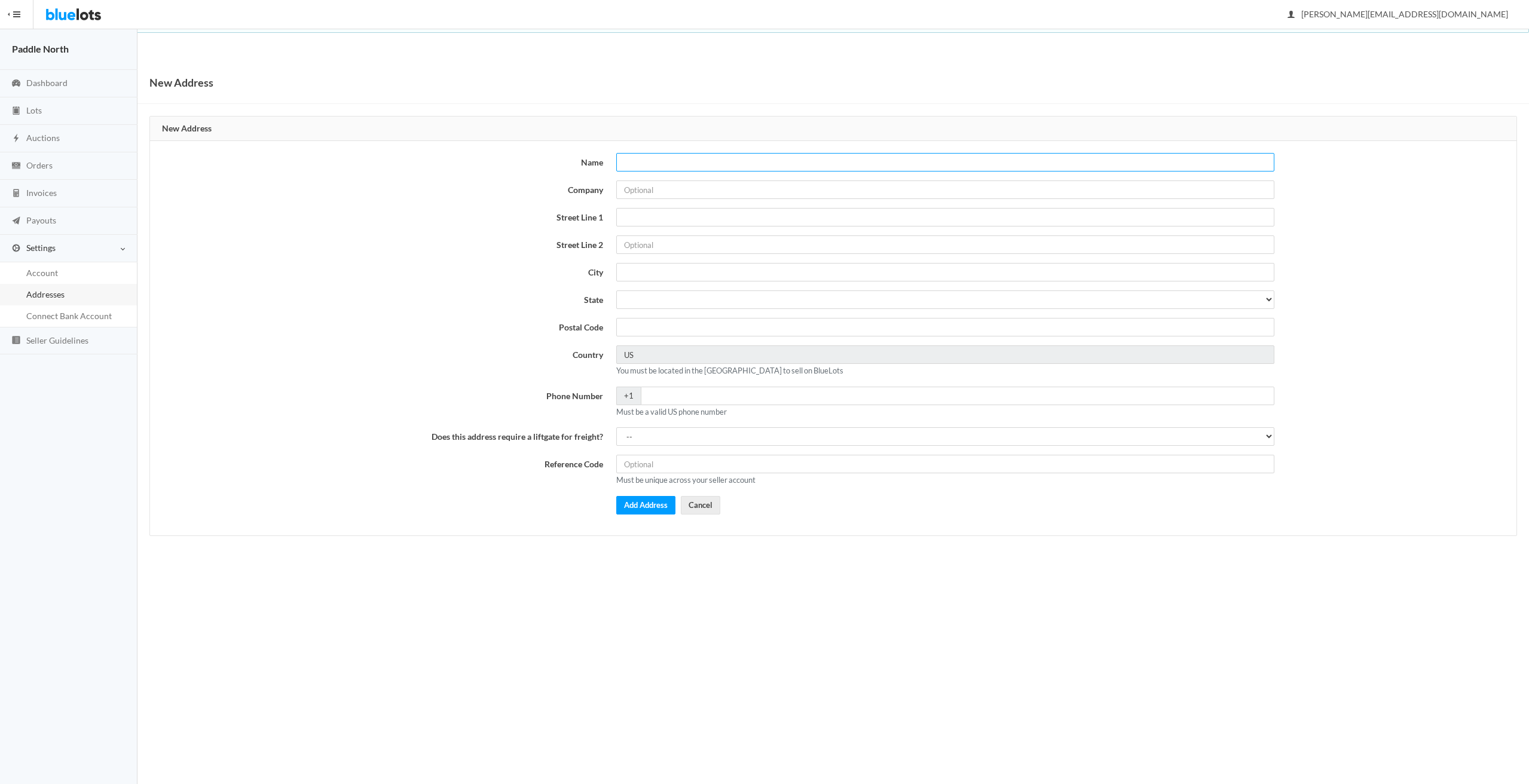
click at [710, 161] on input "Name" at bounding box center [946, 162] width 658 height 19
type input "P"
type input "Matt Frakes"
type input "Paddle North LLC"
type input "401 W County Rd E2"
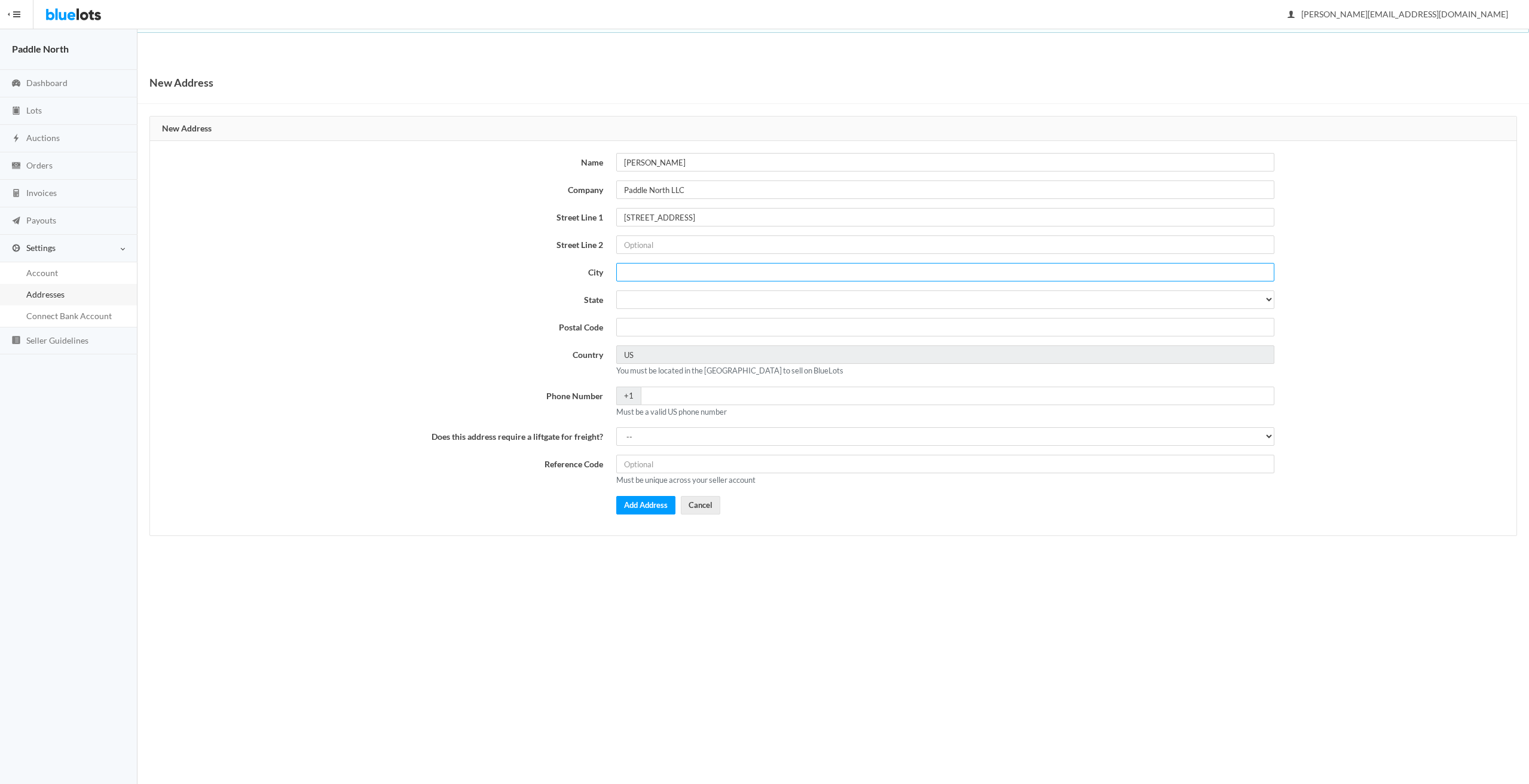
type input "New Brighton"
select select "MN"
type input "55112"
type input "6512718842"
click at [675, 440] on select "-- Yes No" at bounding box center [946, 436] width 658 height 19
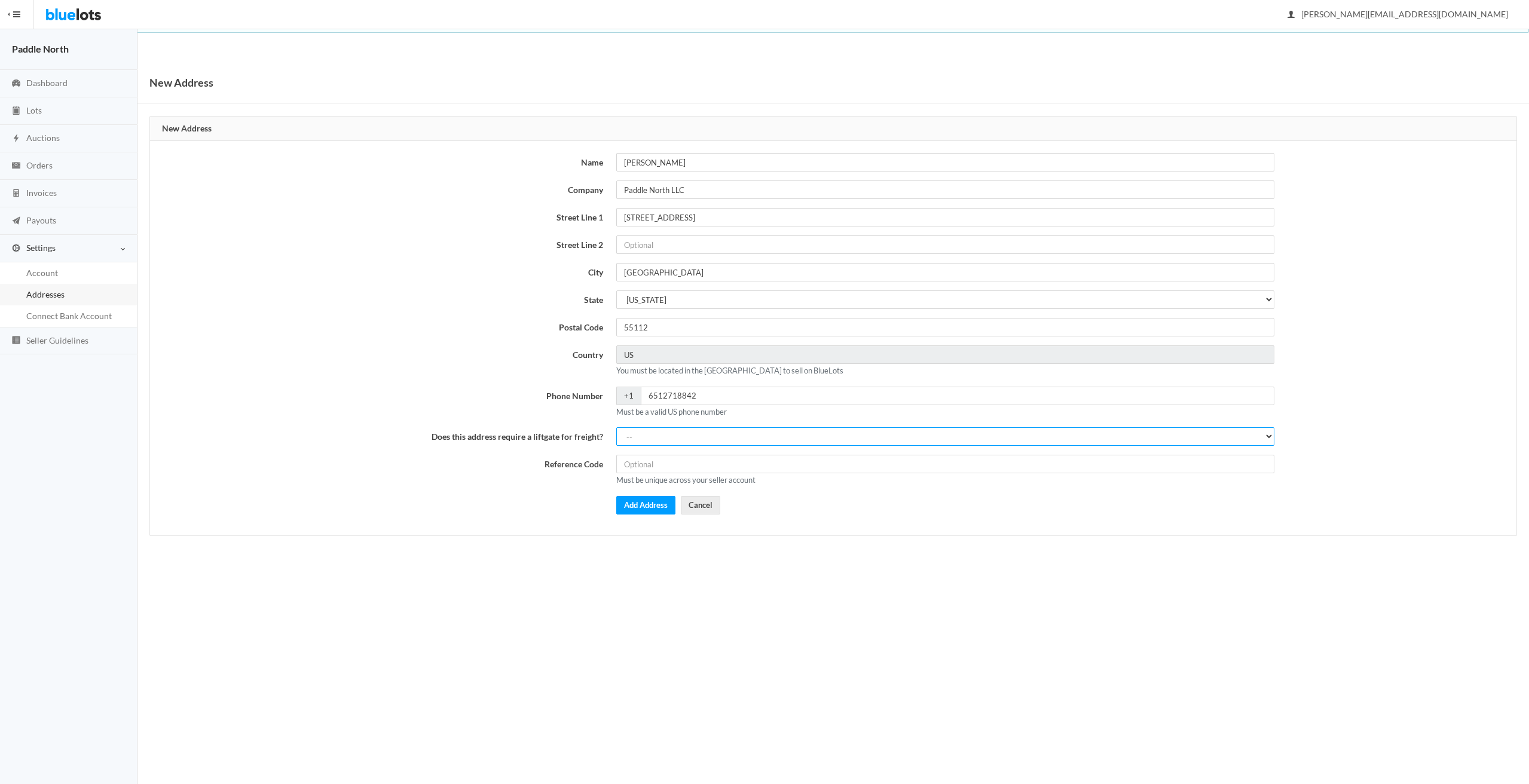
select select "0"
click at [616, 427] on select "-- Yes No" at bounding box center [946, 436] width 658 height 19
click at [651, 506] on button "Add Address" at bounding box center [646, 504] width 59 height 19
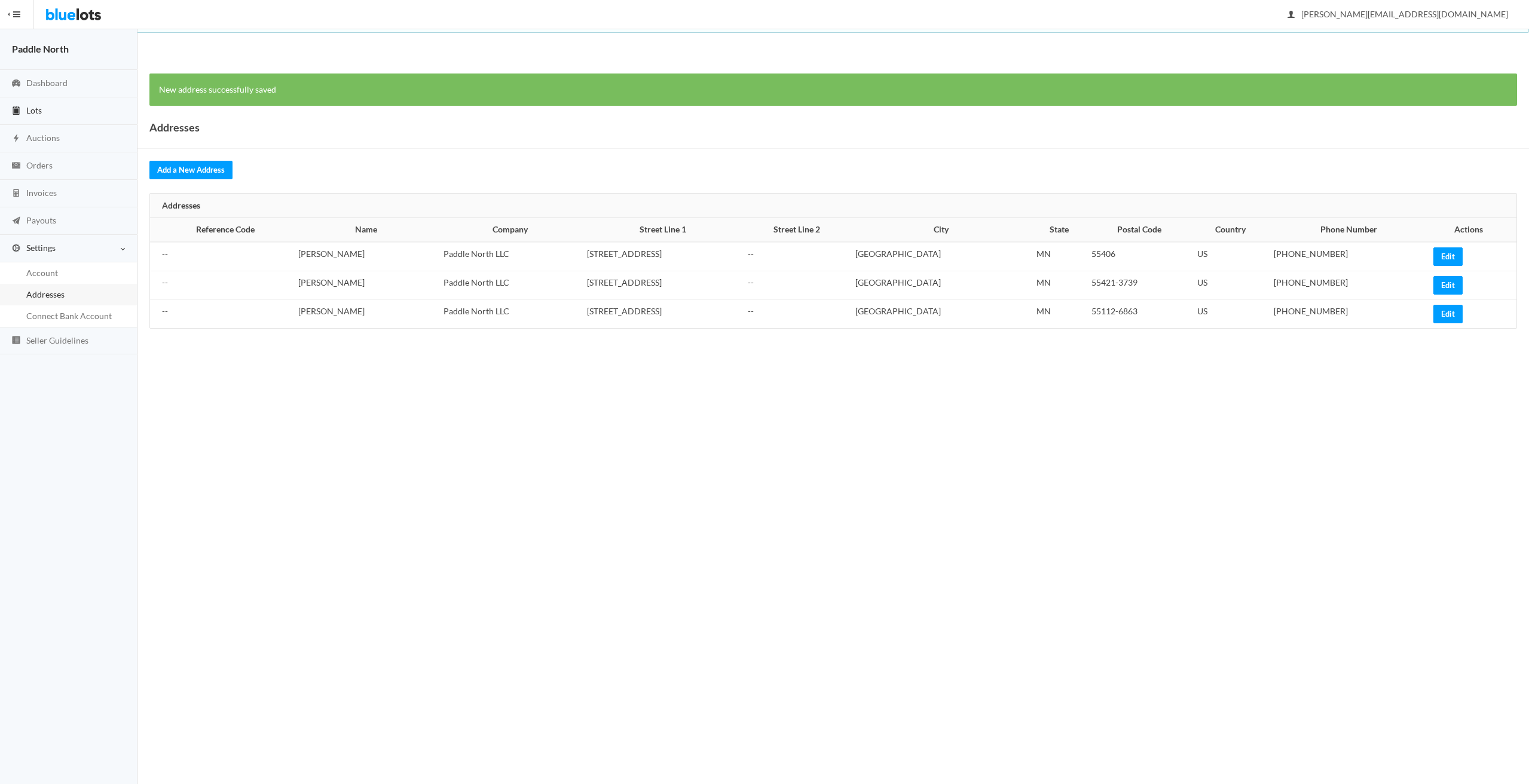
click at [47, 108] on link "Lots" at bounding box center [69, 111] width 137 height 27
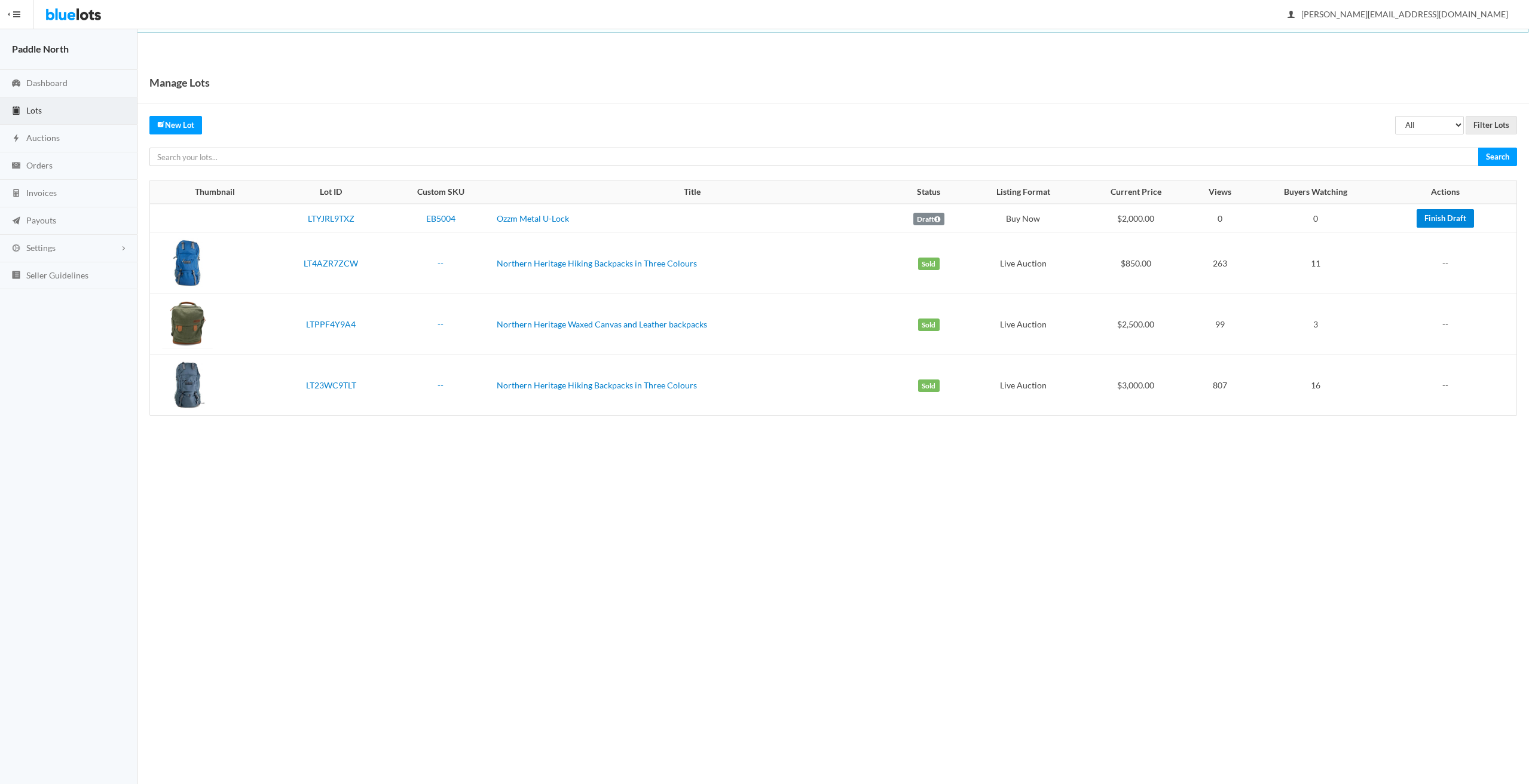
click at [1451, 220] on link "Finish Draft" at bounding box center [1445, 218] width 58 height 19
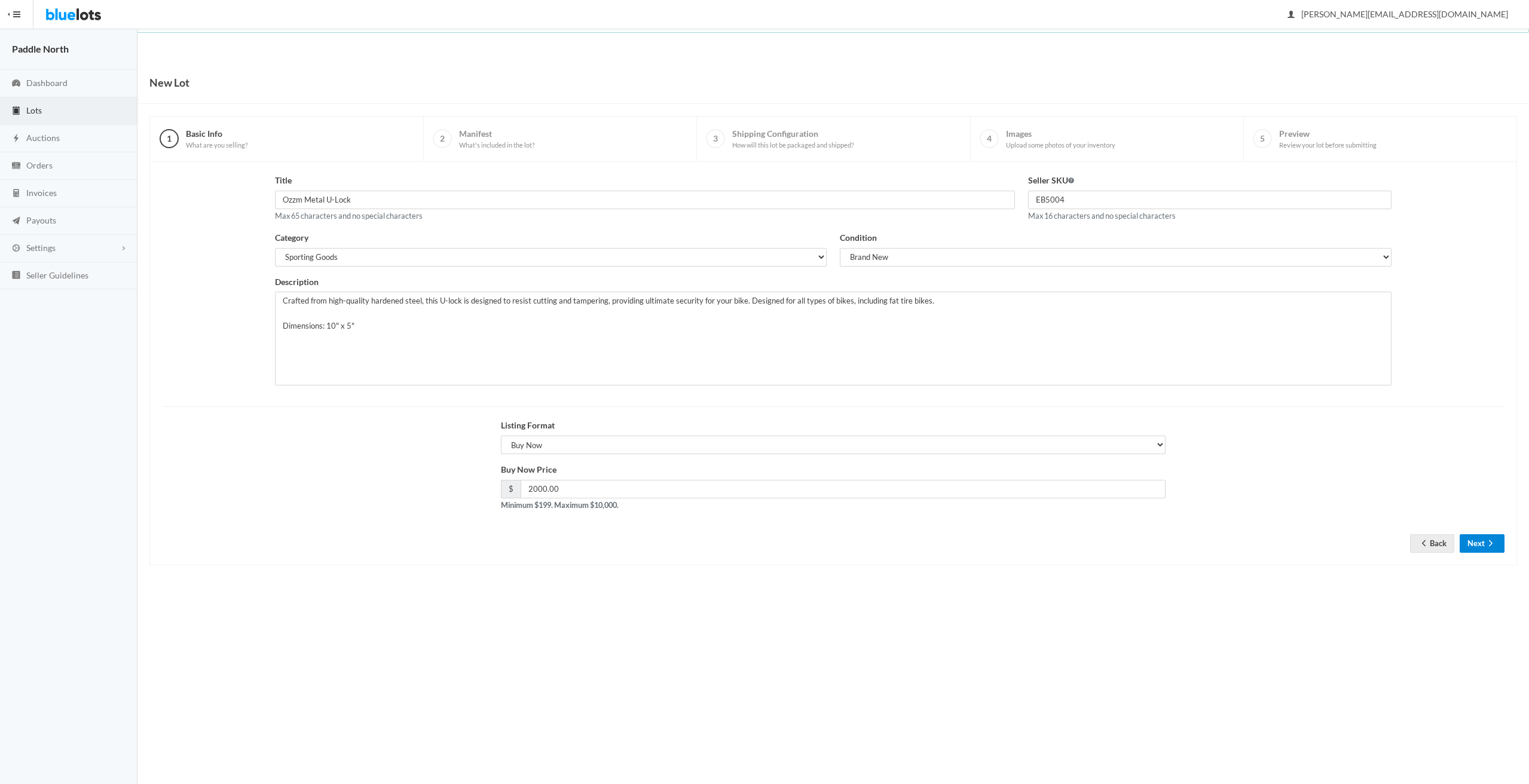
click at [1480, 544] on button "Next" at bounding box center [1482, 543] width 45 height 19
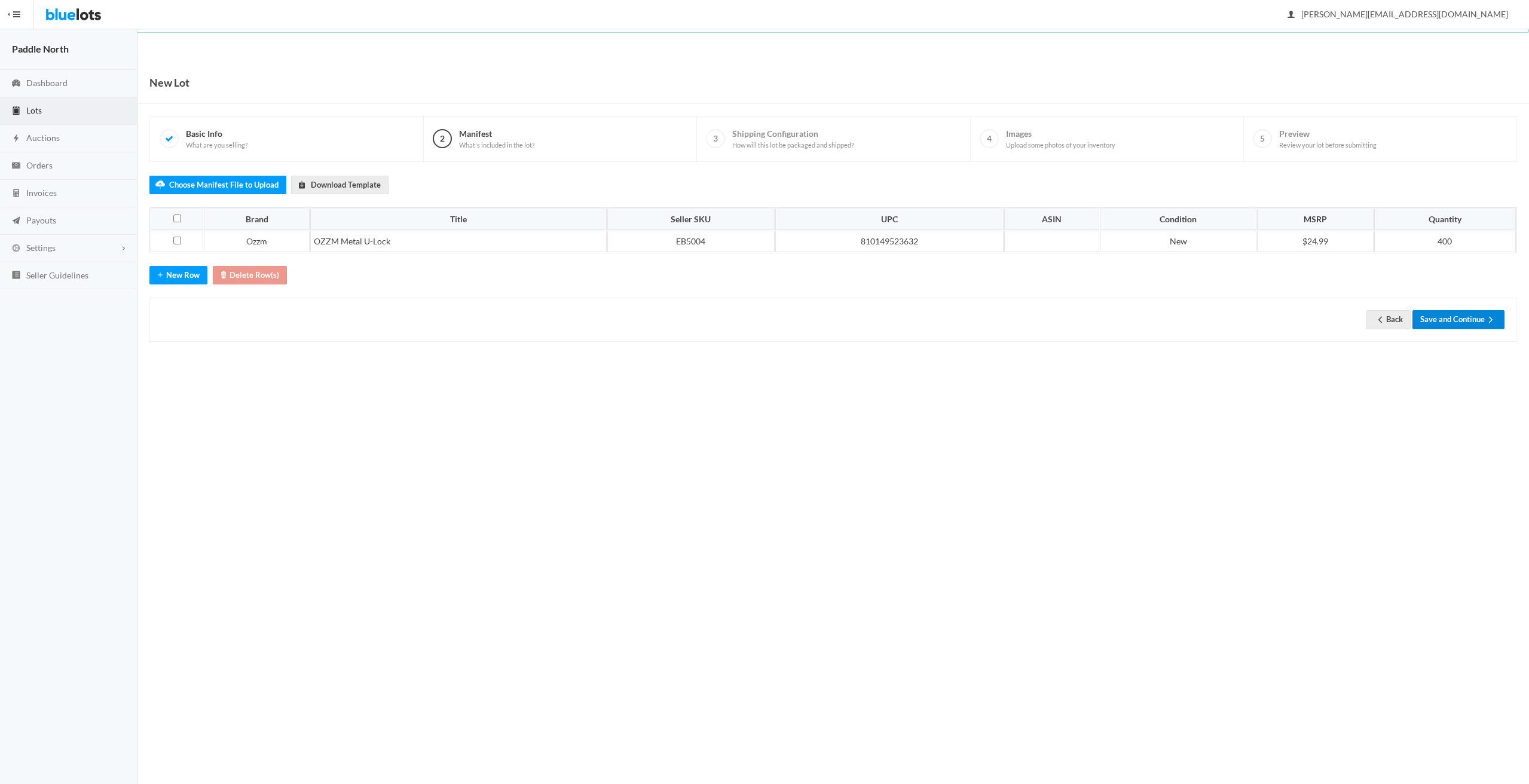
click at [1443, 319] on button "Save and Continue" at bounding box center [1458, 319] width 92 height 19
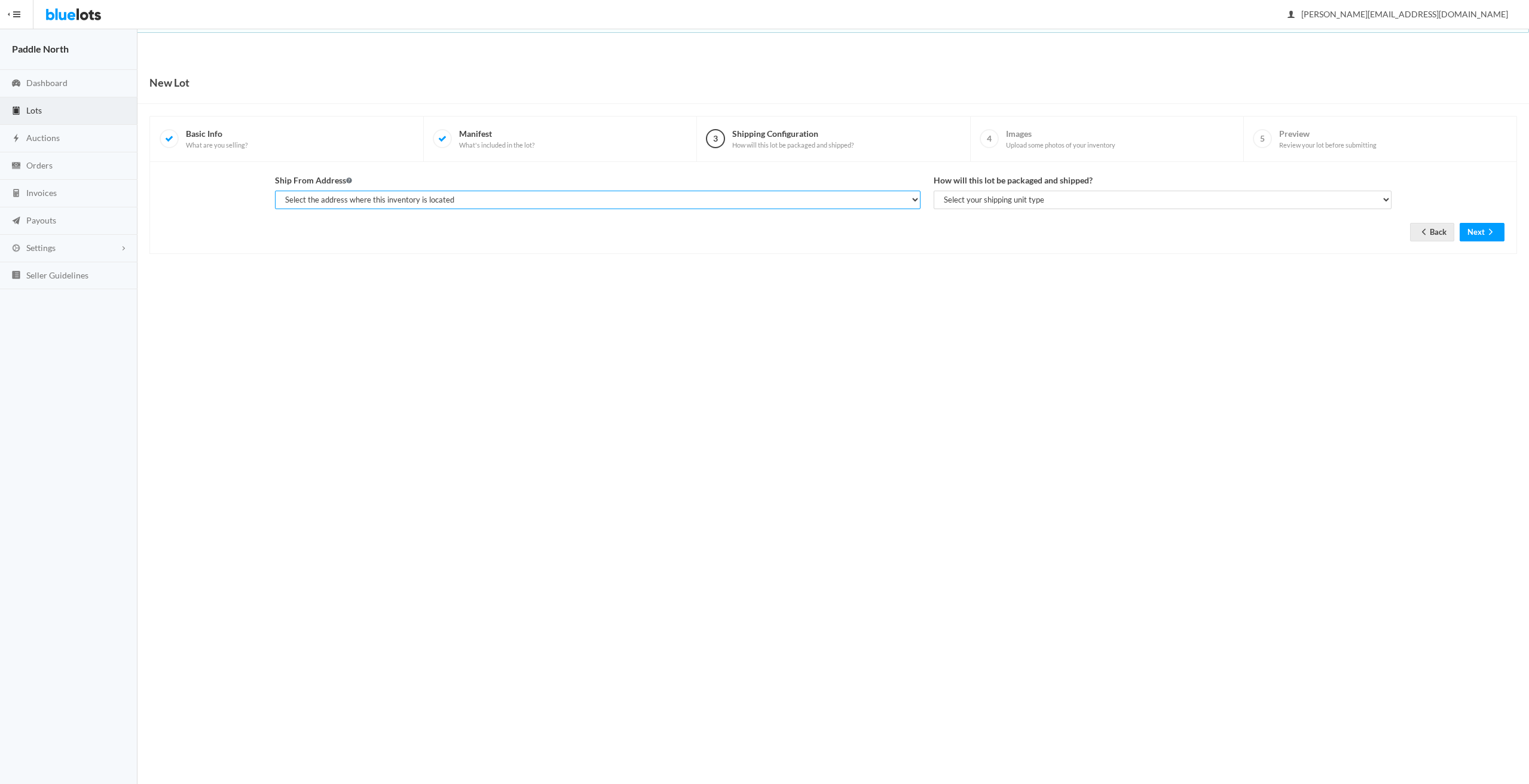
click at [836, 204] on select "Select the address where this inventory is located [PERSON_NAME], Paddle North …" at bounding box center [597, 199] width 645 height 19
select select "25505"
click at [275, 191] on select "Select the address where this inventory is located [PERSON_NAME], Paddle North …" at bounding box center [597, 199] width 645 height 19
click at [1035, 201] on select "Select your shipping unit type Parcel Pallet Truckload" at bounding box center [1162, 199] width 457 height 19
select select "pallet"
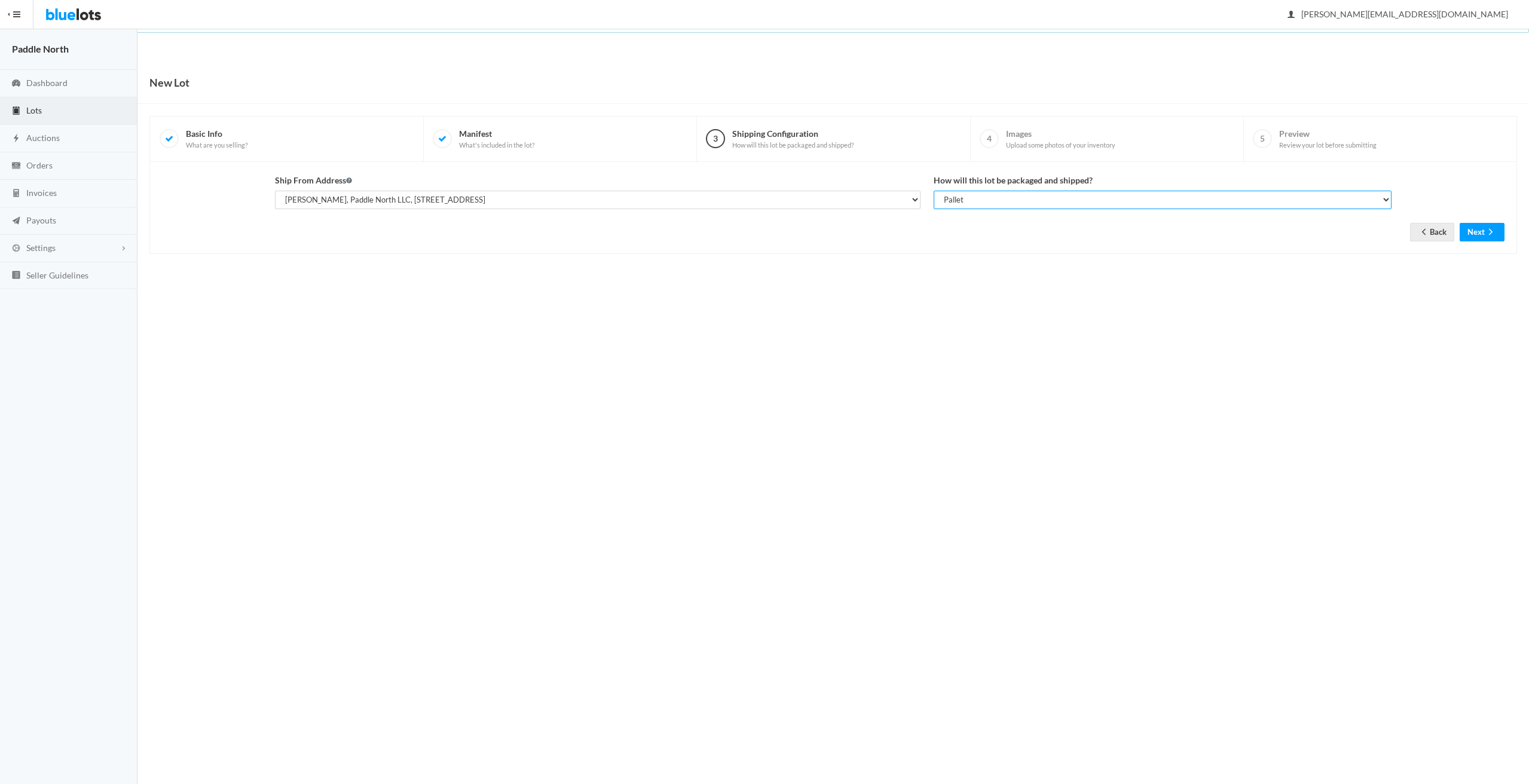
click at [934, 191] on select "Select your shipping unit type Parcel Pallet Truckload" at bounding box center [1162, 199] width 457 height 19
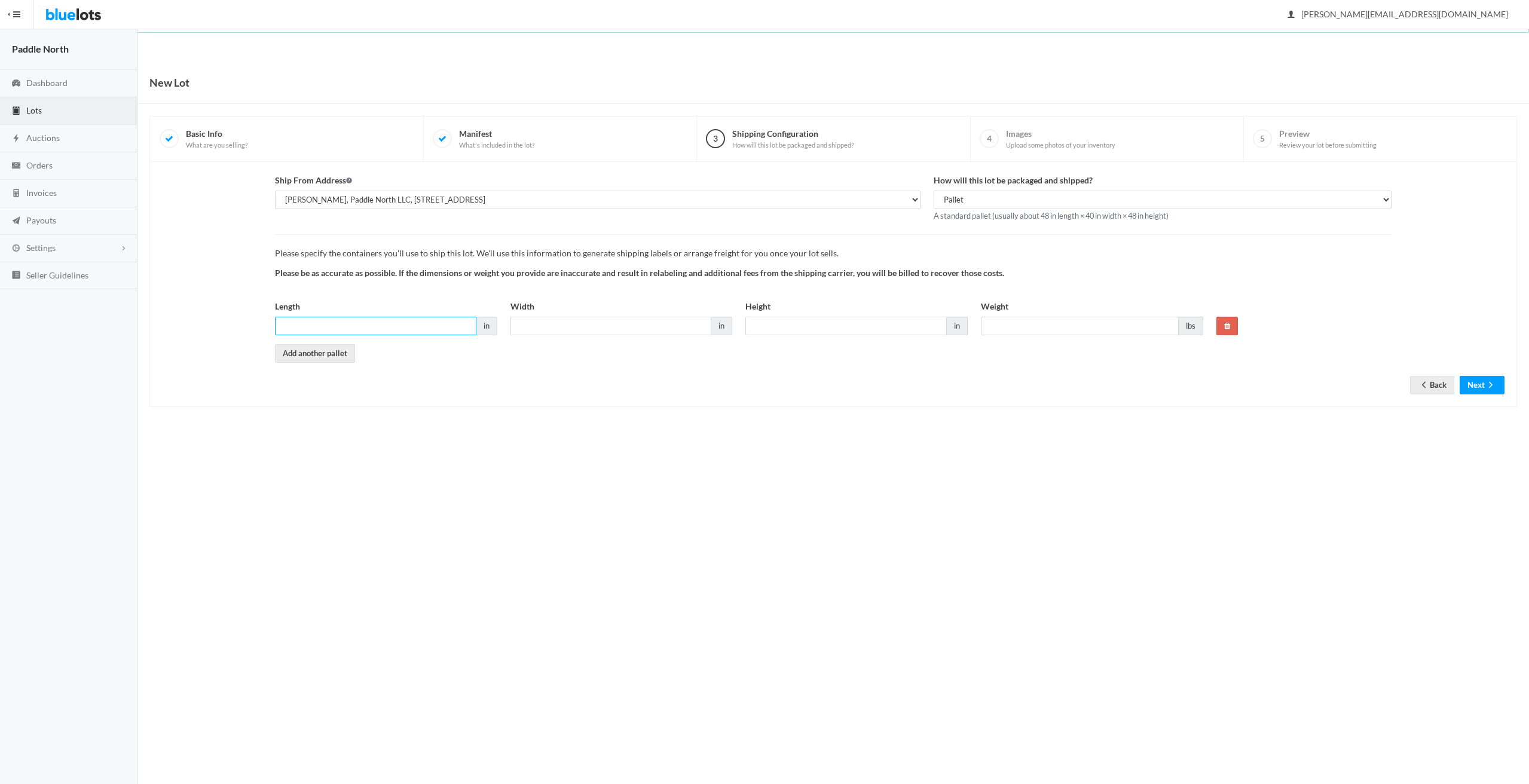
click at [389, 329] on input "Length" at bounding box center [376, 326] width 202 height 19
type input "42"
type input "40"
type input "36"
type input "300"
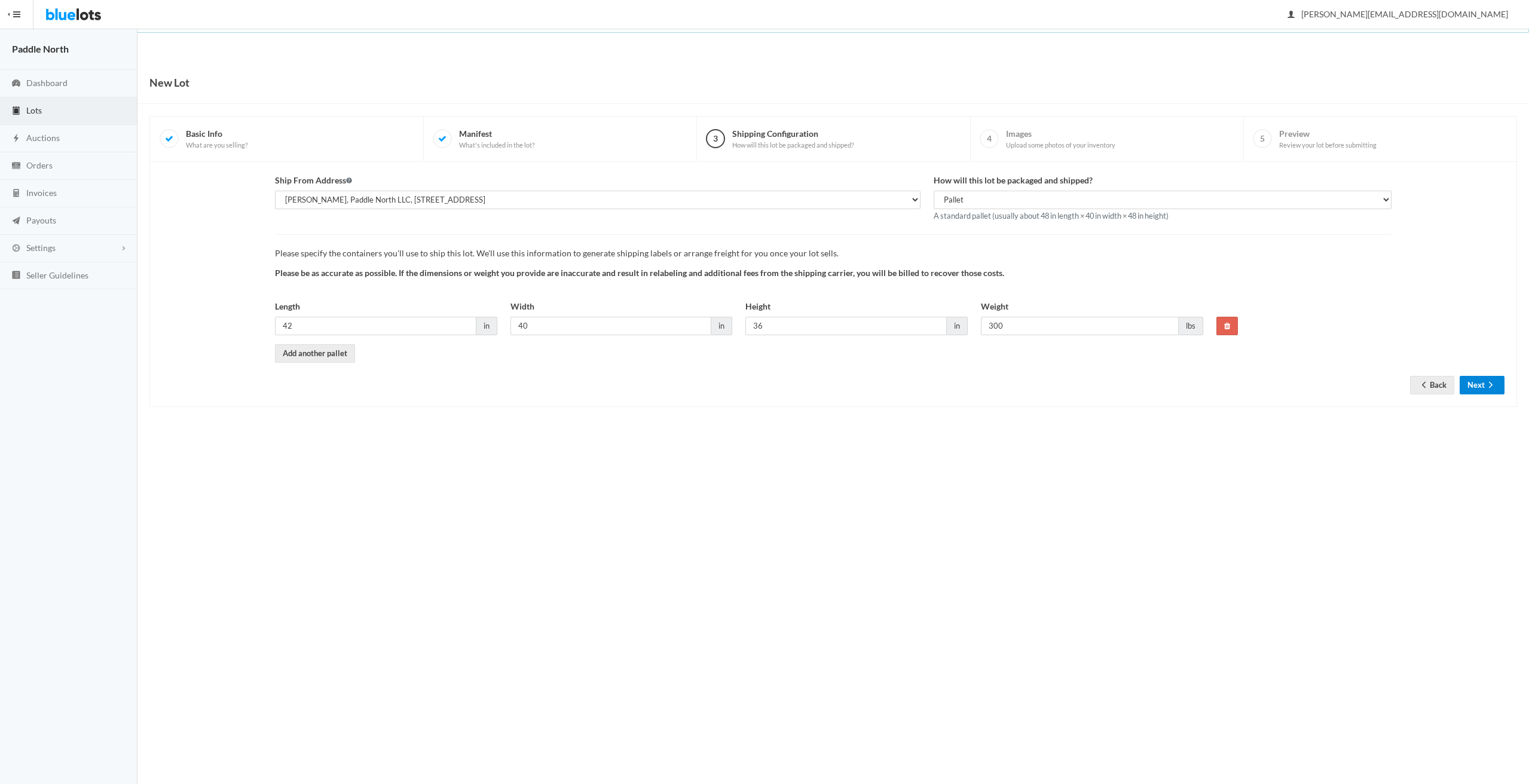
click at [1483, 384] on button "Next" at bounding box center [1482, 384] width 45 height 19
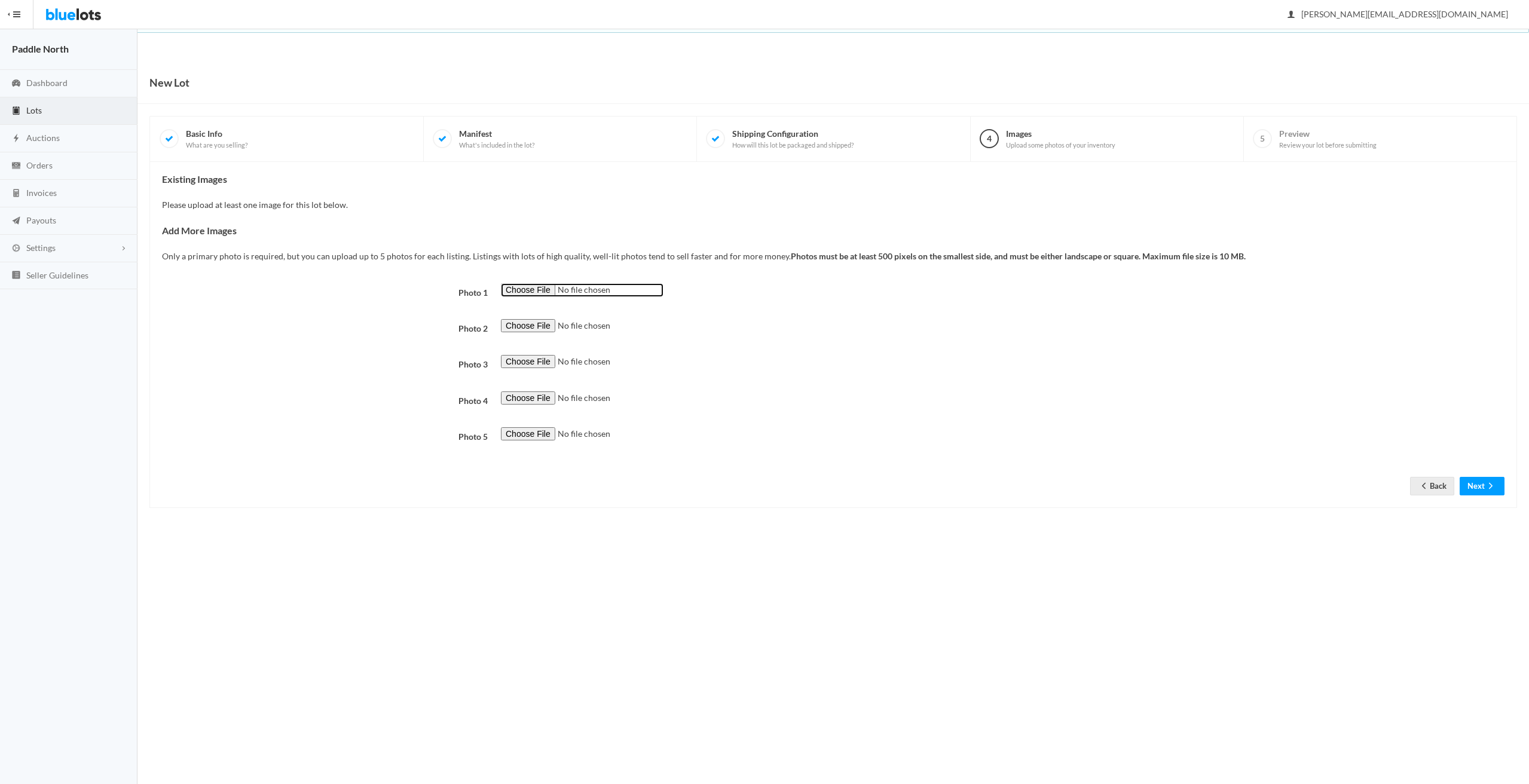
click at [535, 295] on input "file" at bounding box center [581, 290] width 162 height 14
type input "C:\fakepath\U lock 1.PNG"
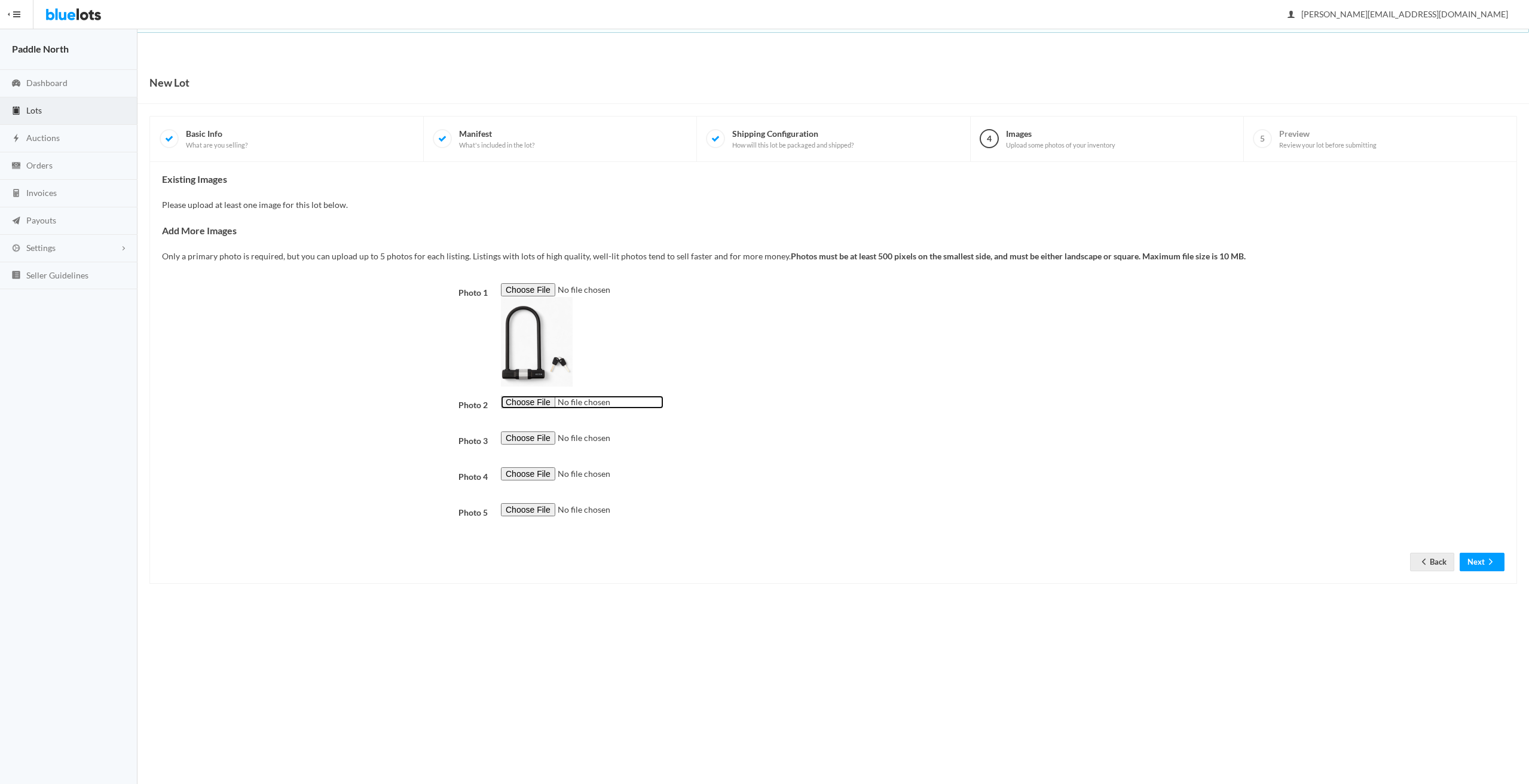
click at [519, 402] on input "file" at bounding box center [581, 402] width 162 height 14
type input "C:\fakepath\U-lock 2.PNG"
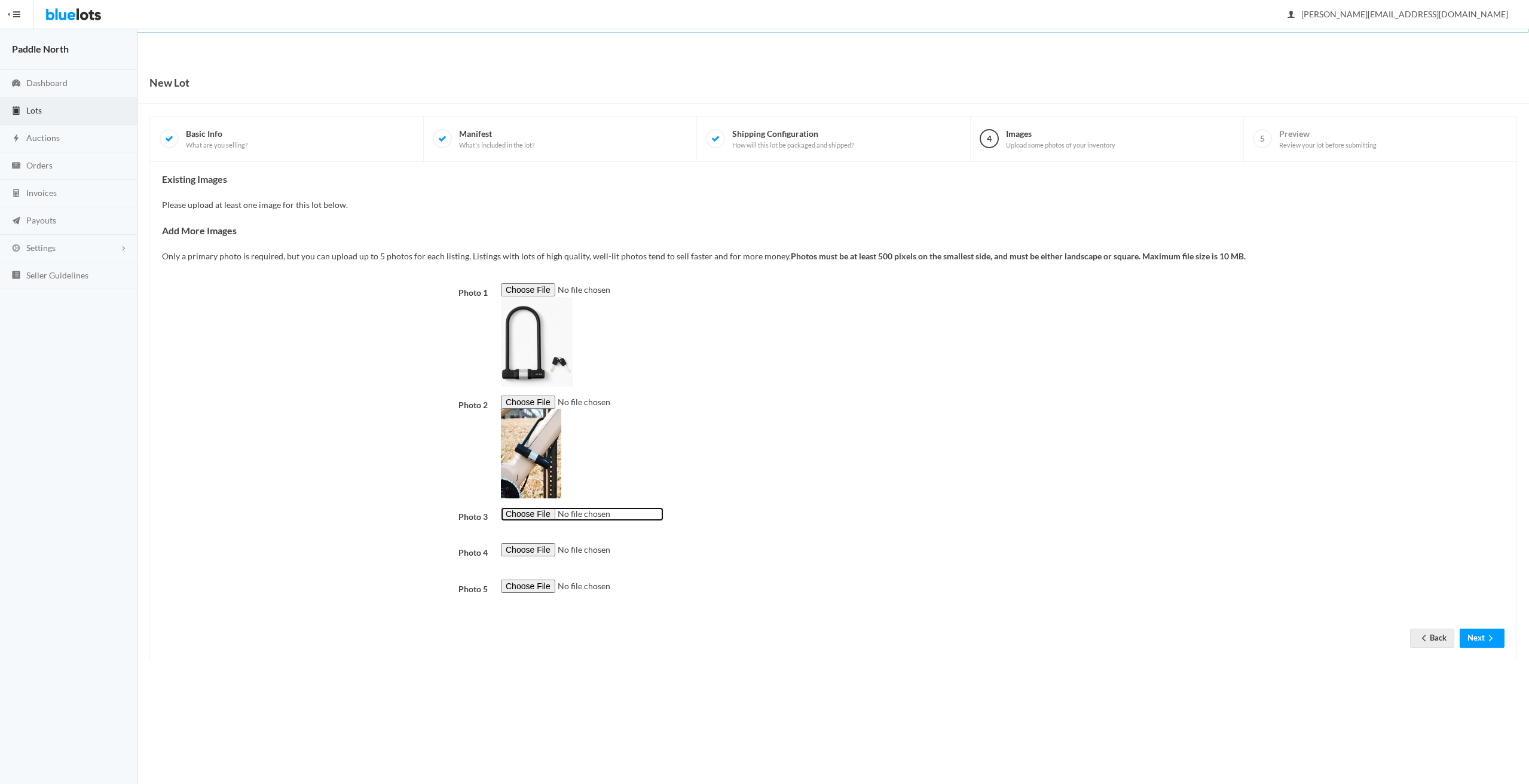
click at [542, 516] on input "file" at bounding box center [581, 514] width 162 height 14
type input "C:\fakepath\IMG_0076.jpeg"
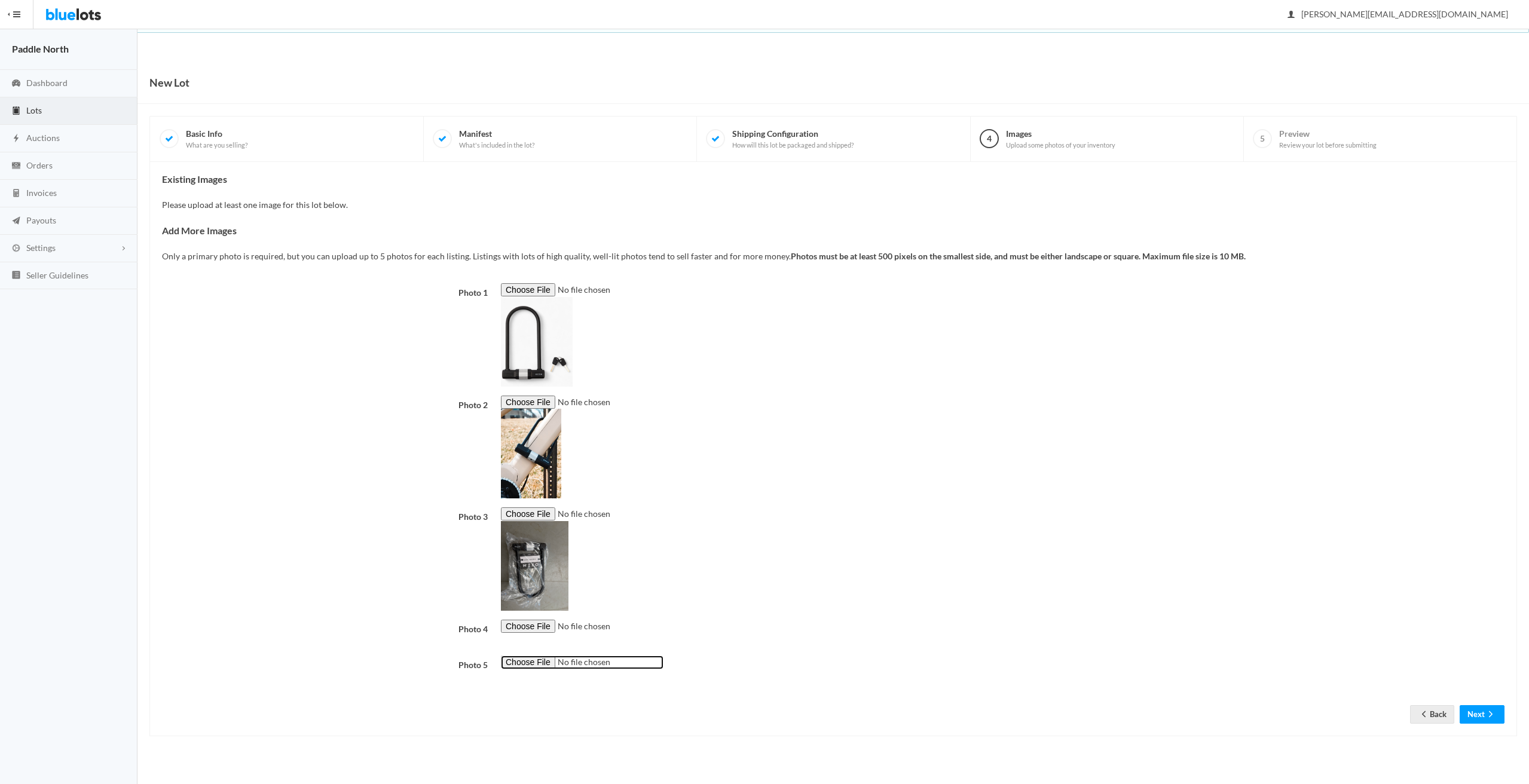
click at [527, 666] on input "file" at bounding box center [581, 662] width 162 height 14
type input "C:\fakepath\IMG_0077.jpeg"
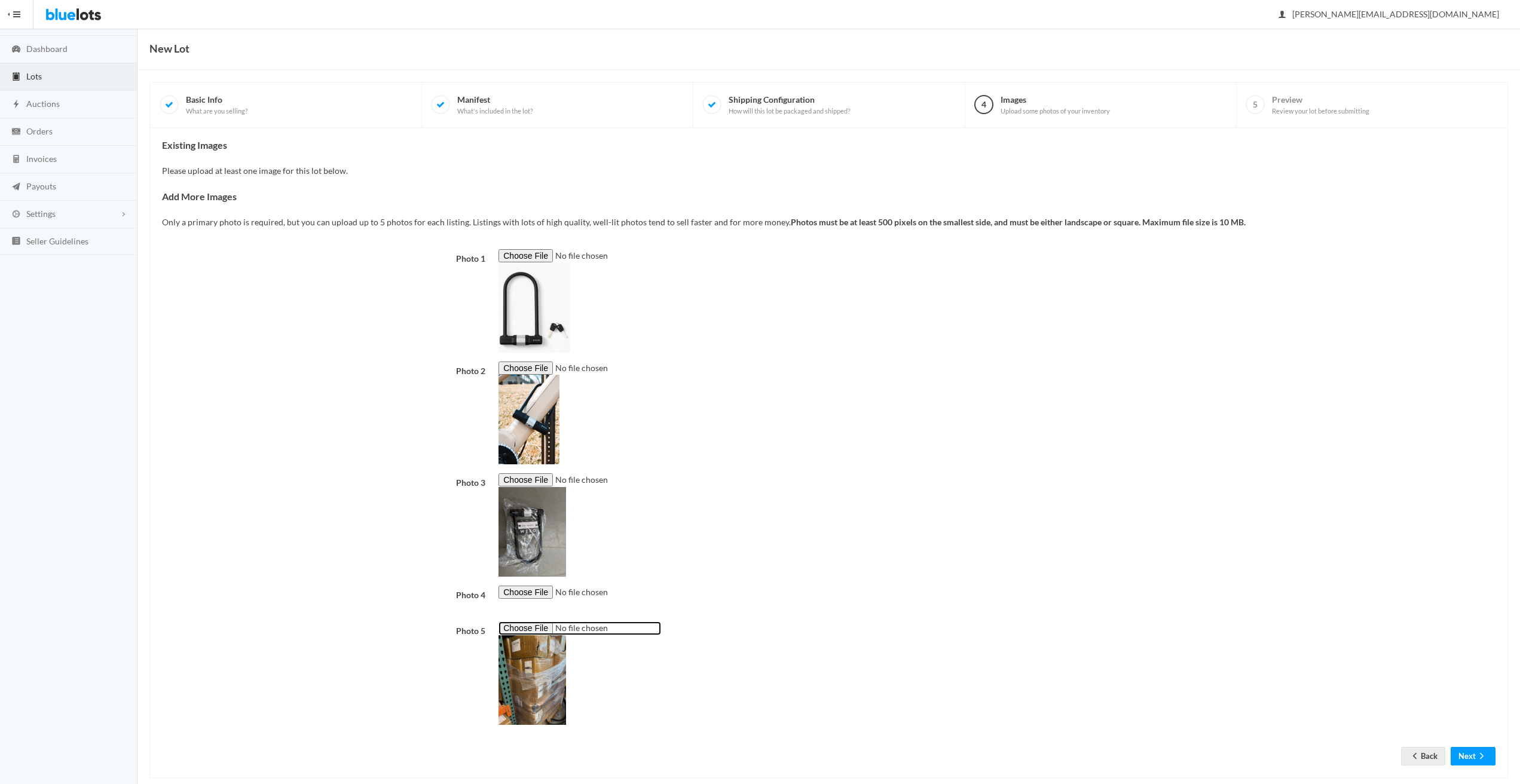
scroll to position [53, 0]
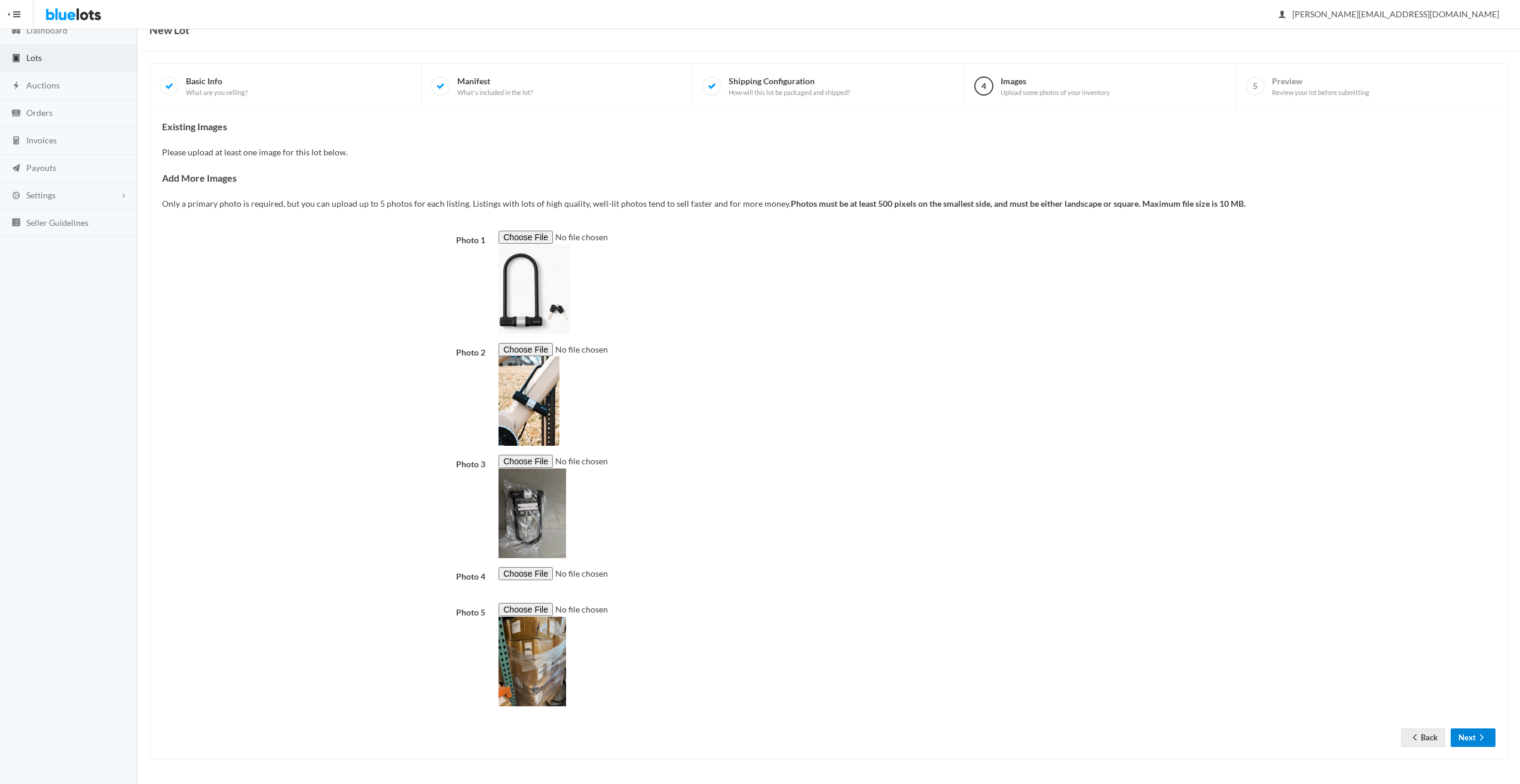
click at [1475, 737] on button "Next" at bounding box center [1473, 737] width 45 height 19
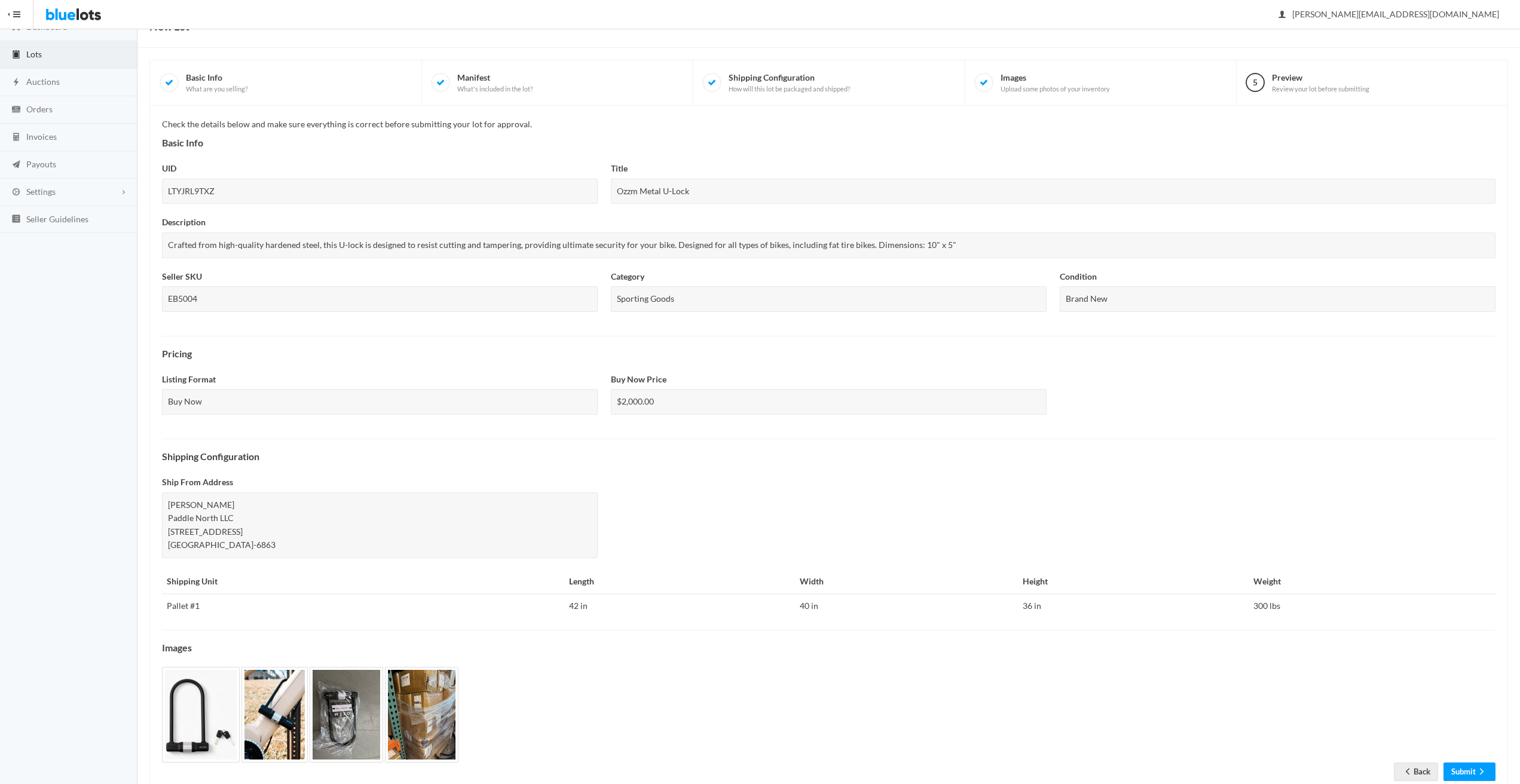
scroll to position [90, 0]
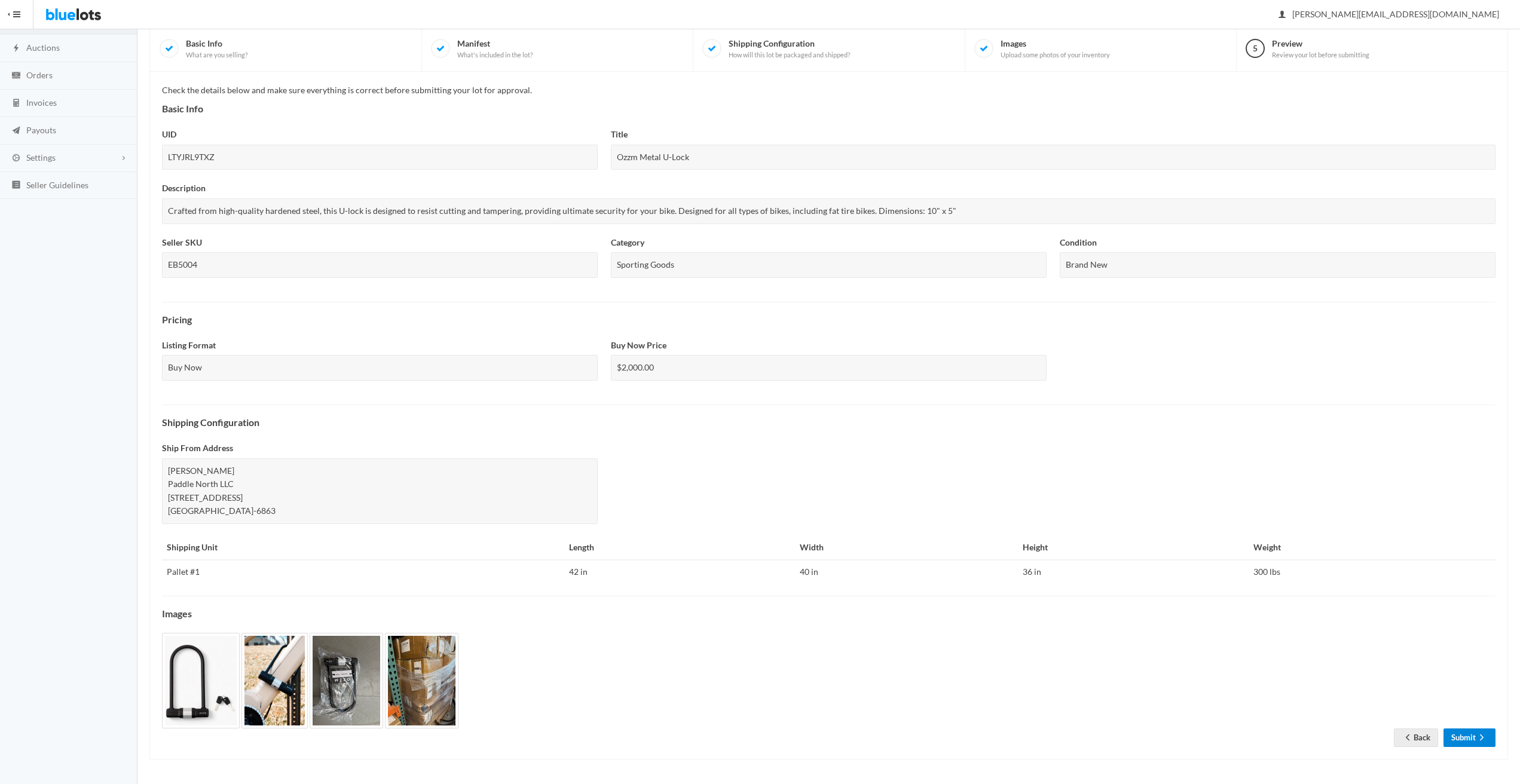
drag, startPoint x: 1452, startPoint y: 737, endPoint x: 1384, endPoint y: 711, distance: 72.8
click at [1452, 737] on link "Submit" at bounding box center [1469, 737] width 52 height 19
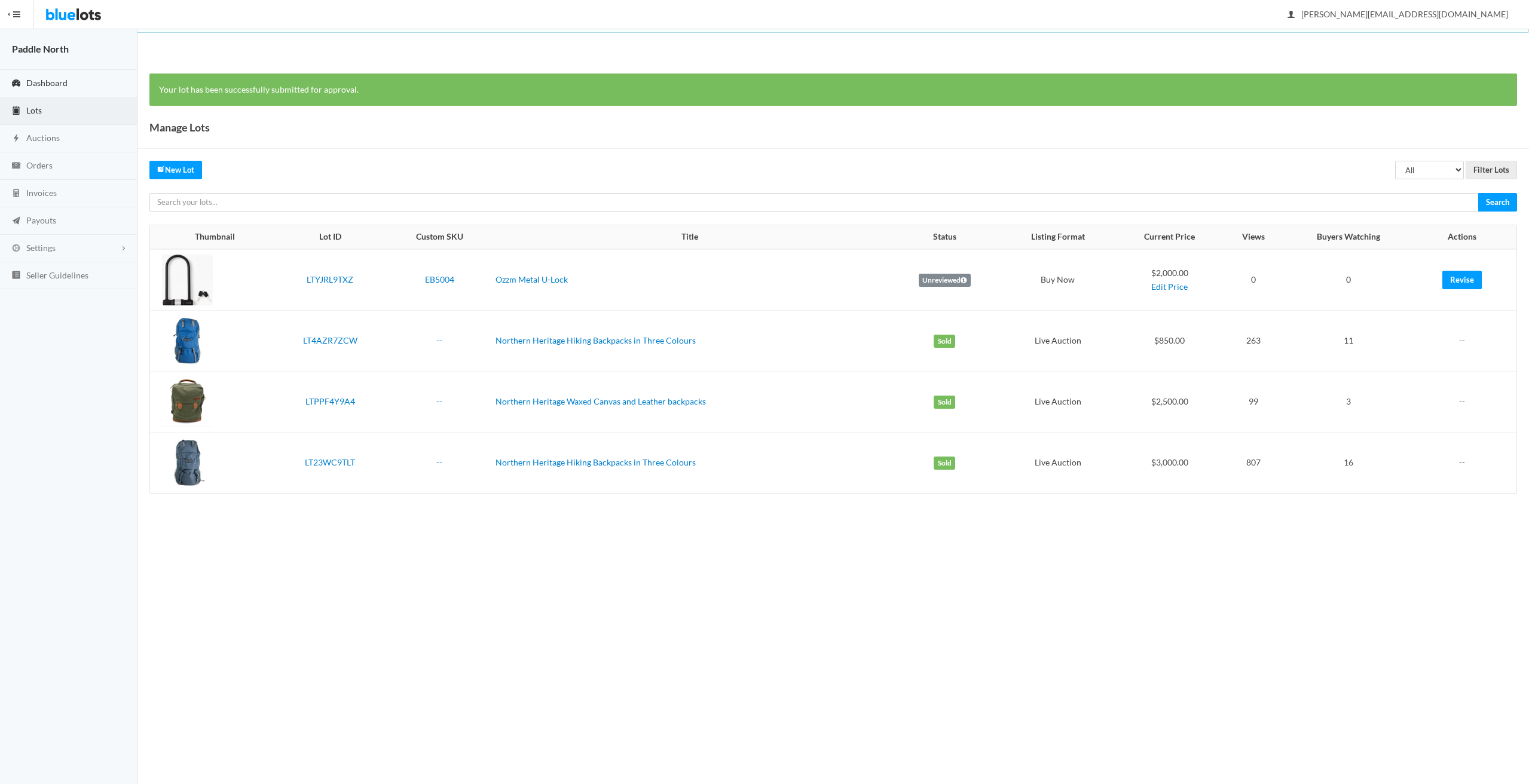
click at [67, 86] on link "Dashboard" at bounding box center [69, 84] width 137 height 27
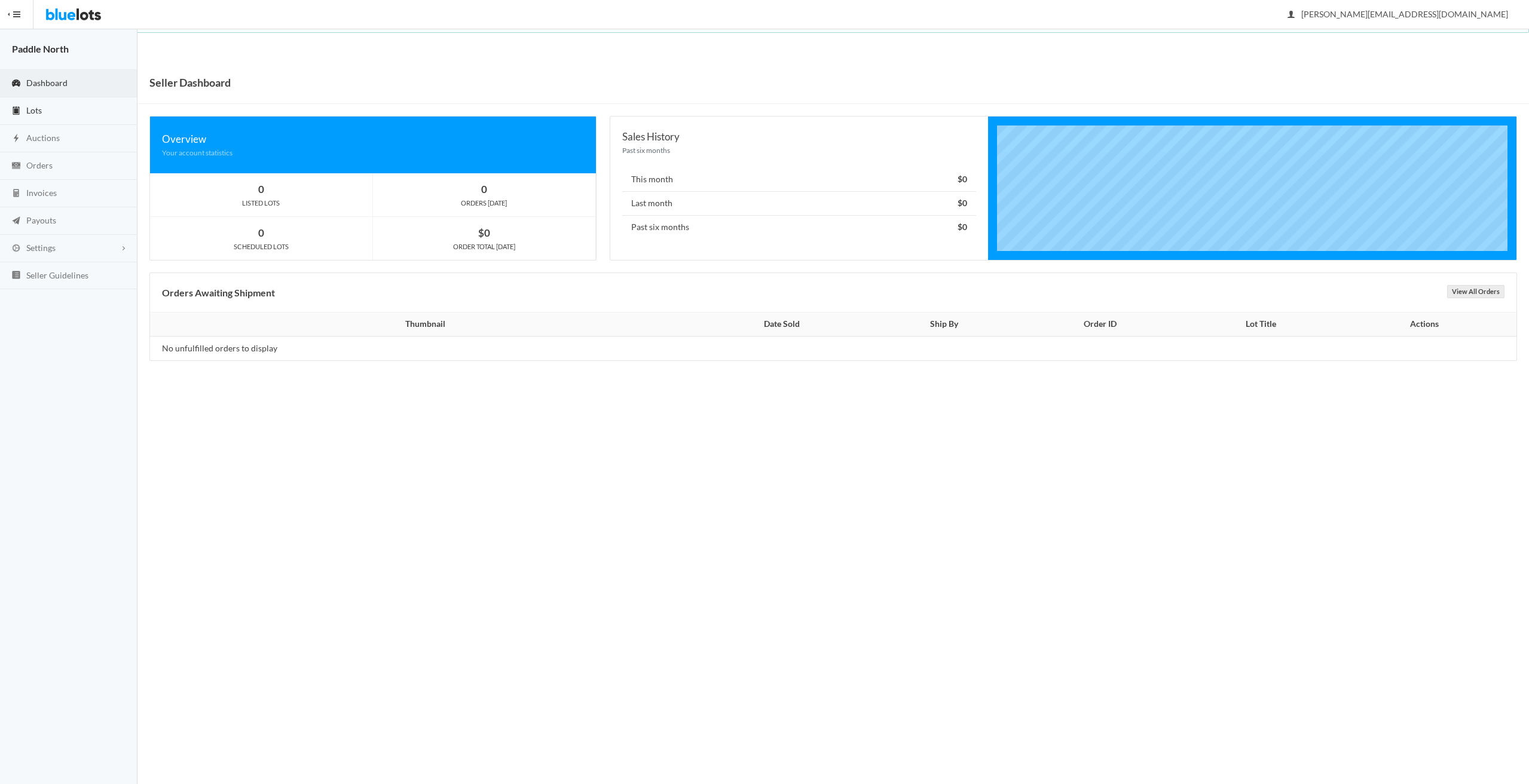
click at [64, 107] on link "Lots" at bounding box center [69, 111] width 137 height 27
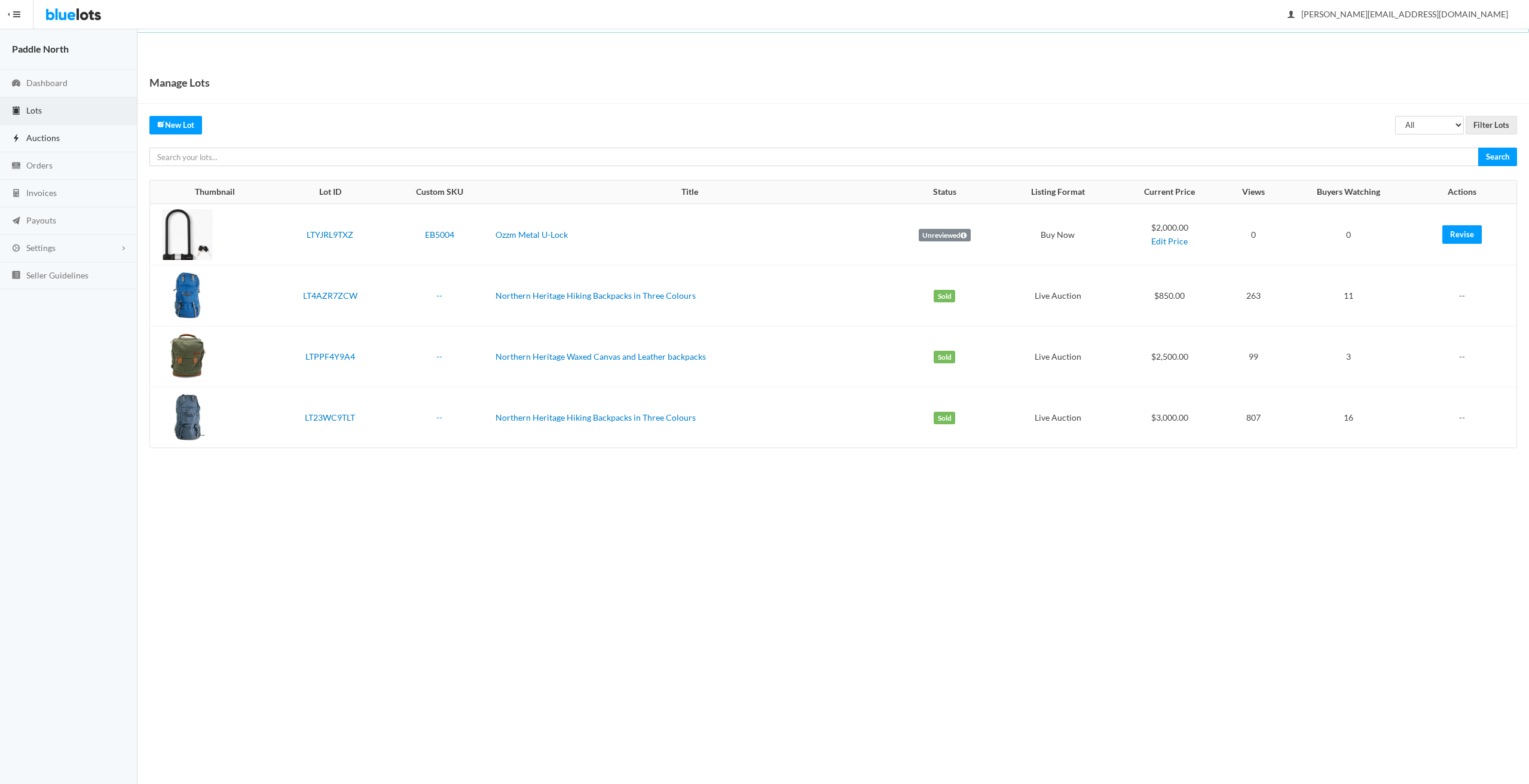
click at [64, 136] on link "Auctions" at bounding box center [69, 138] width 137 height 27
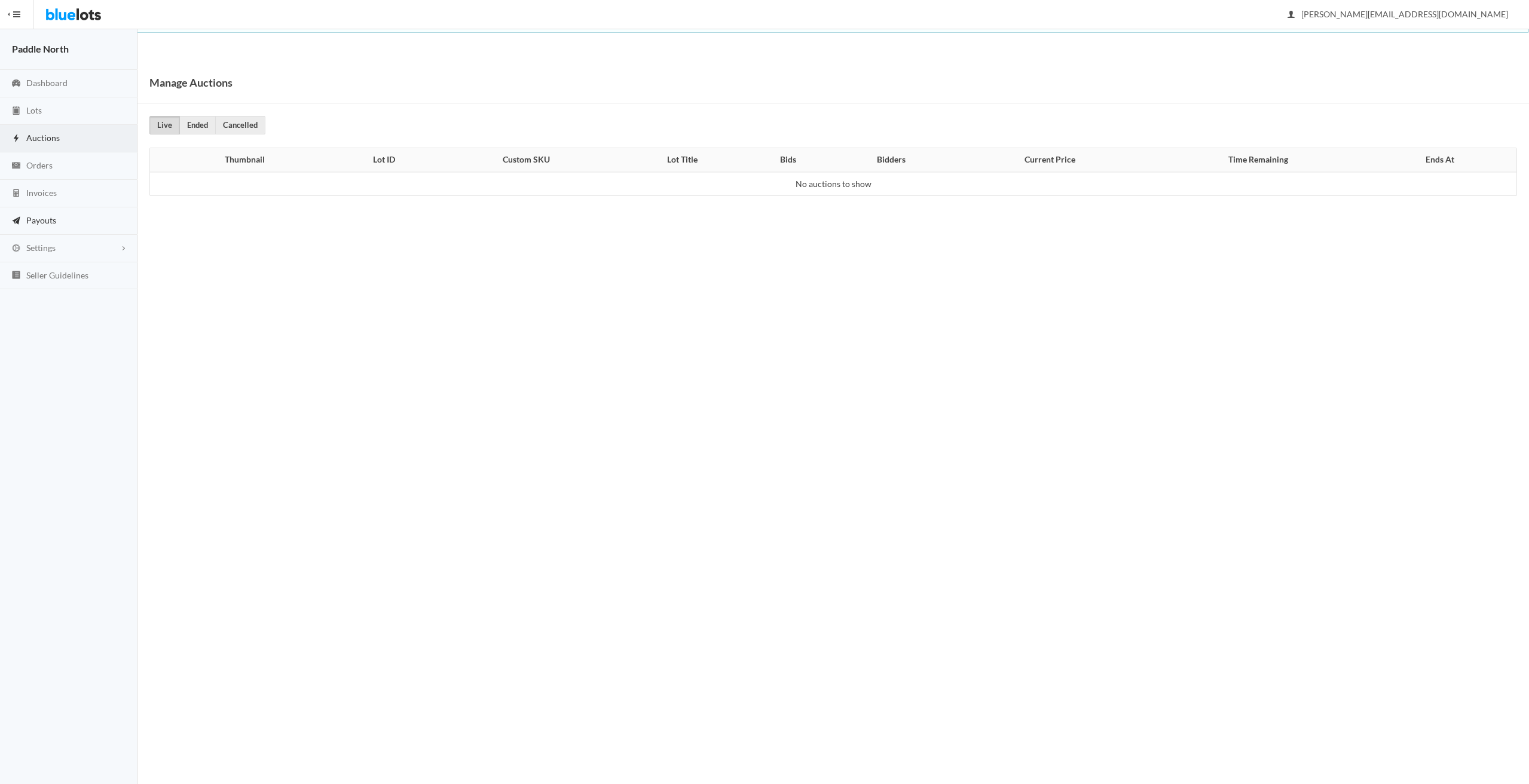
click at [57, 221] on link "Payouts" at bounding box center [69, 221] width 137 height 27
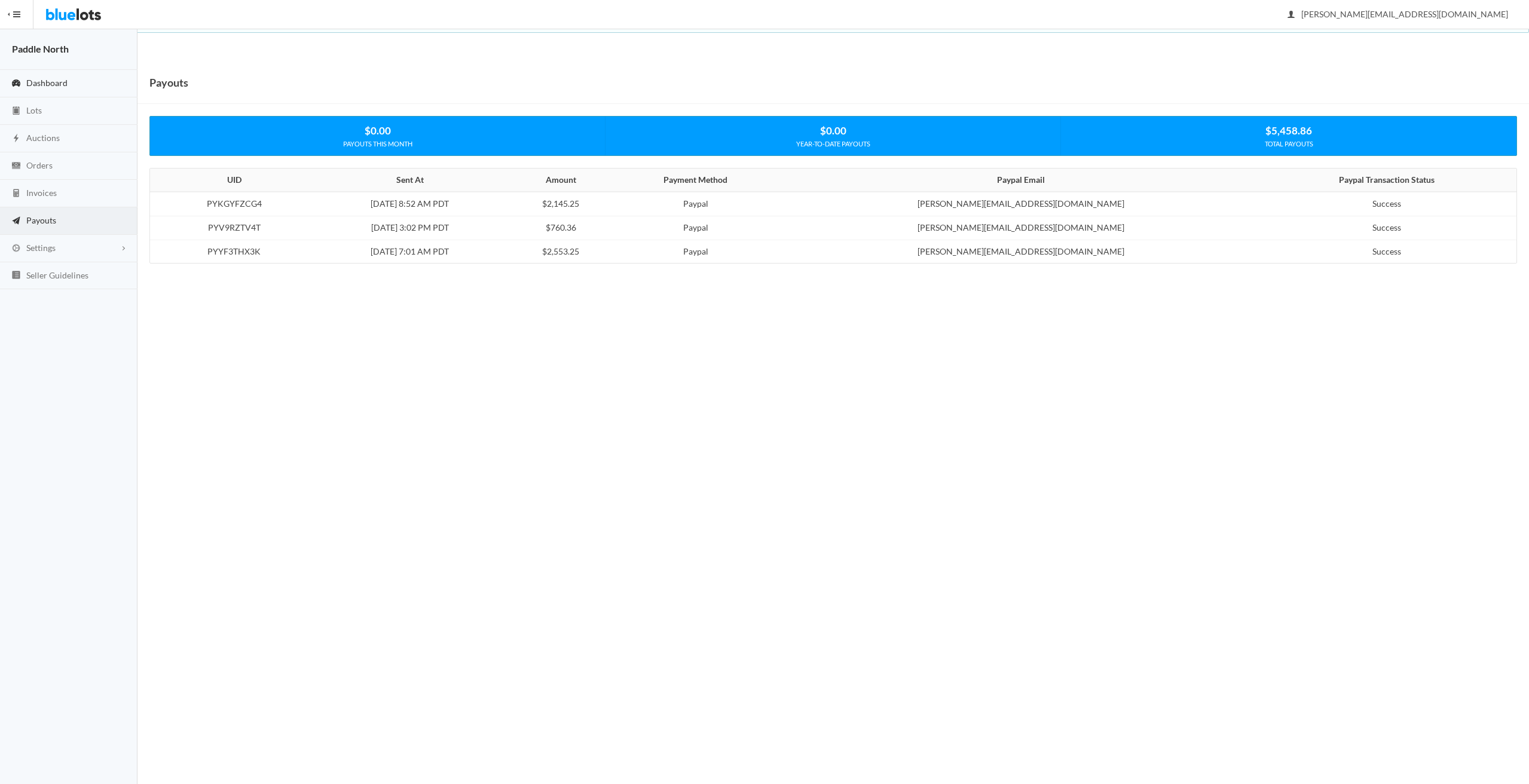
click at [57, 82] on span "Dashboard" at bounding box center [47, 82] width 41 height 10
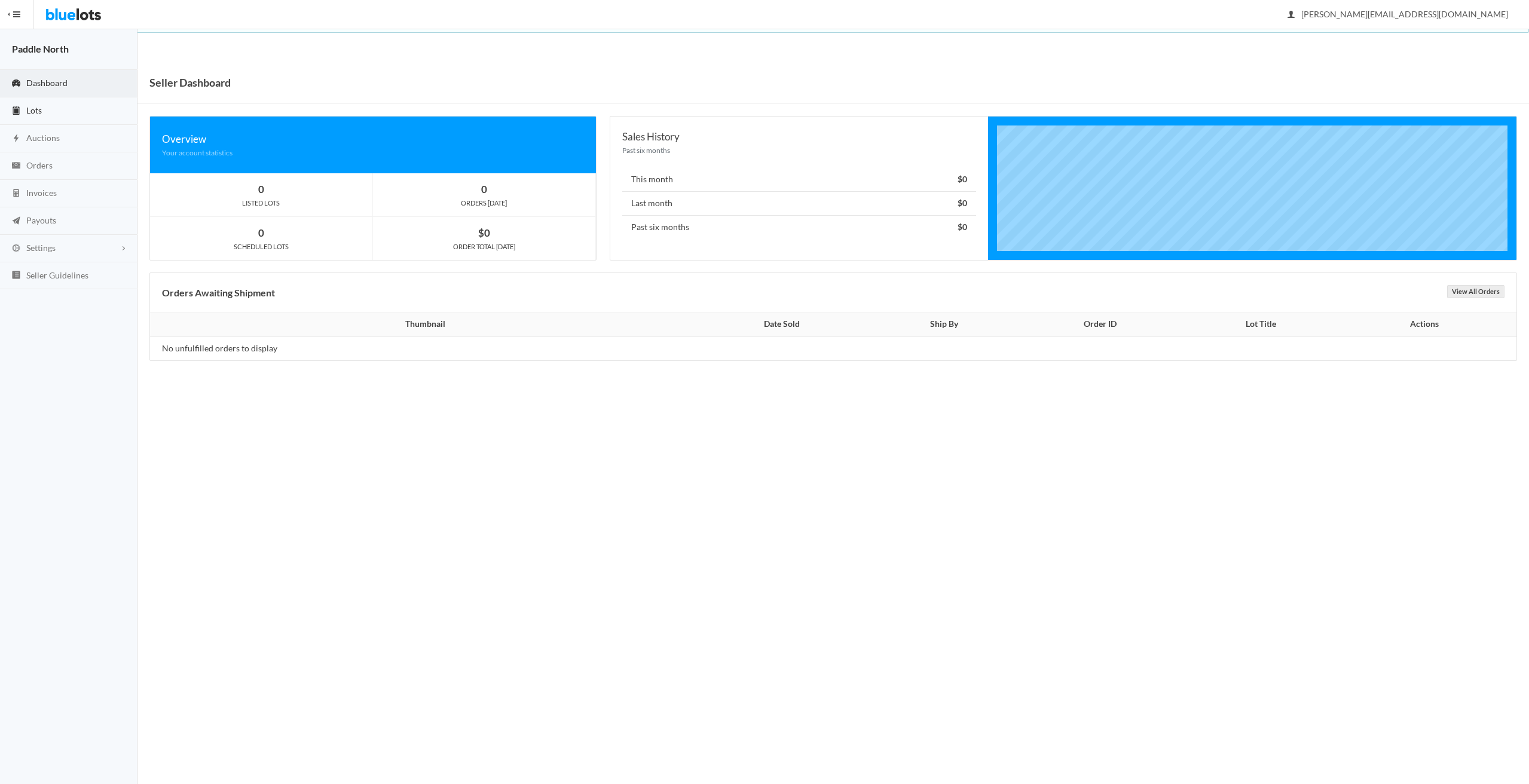
click at [67, 113] on link "Lots" at bounding box center [69, 111] width 137 height 27
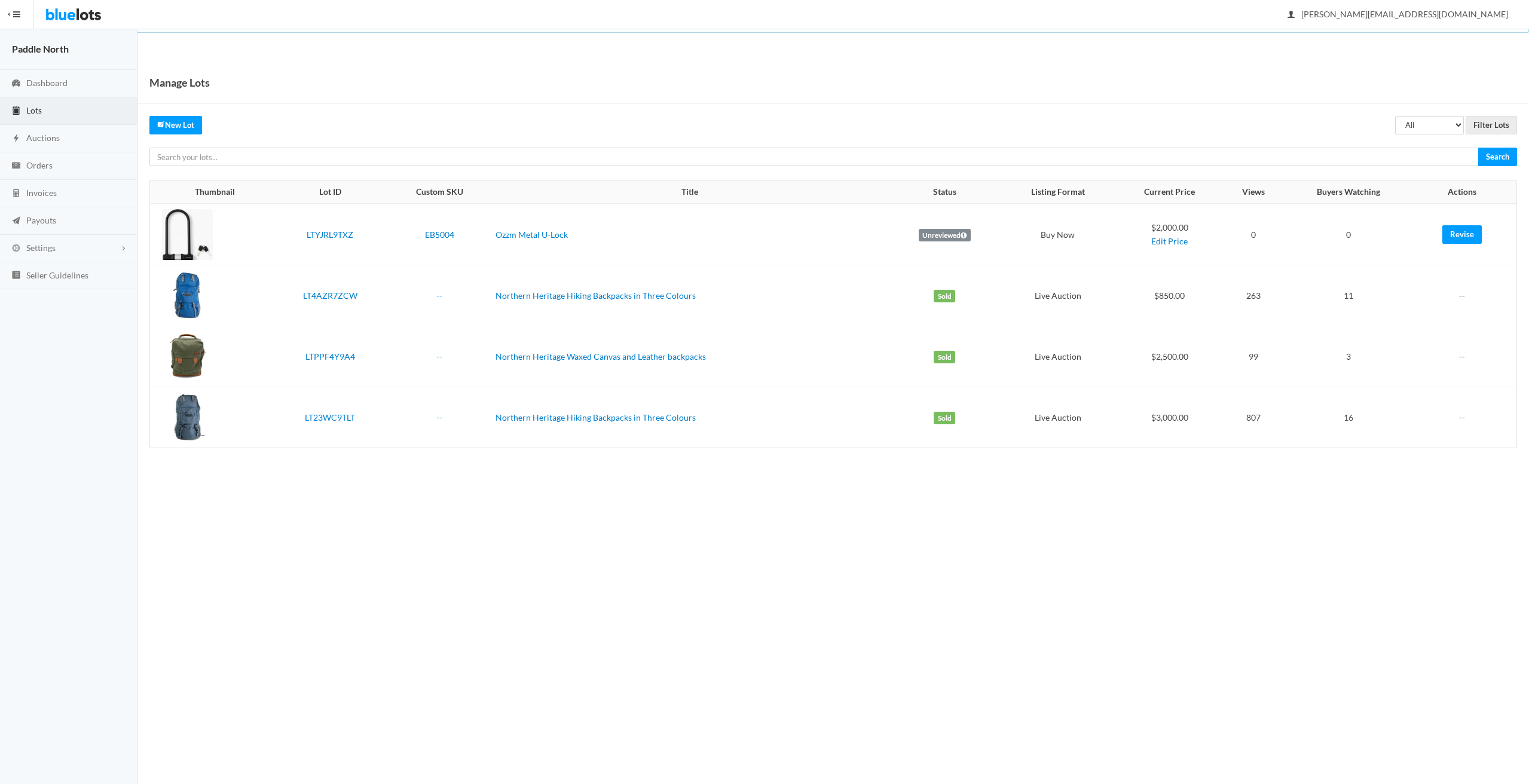
click at [16, 5] on button "HIDE MENU" at bounding box center [16, 14] width 34 height 29
